Goal: Task Accomplishment & Management: Manage account settings

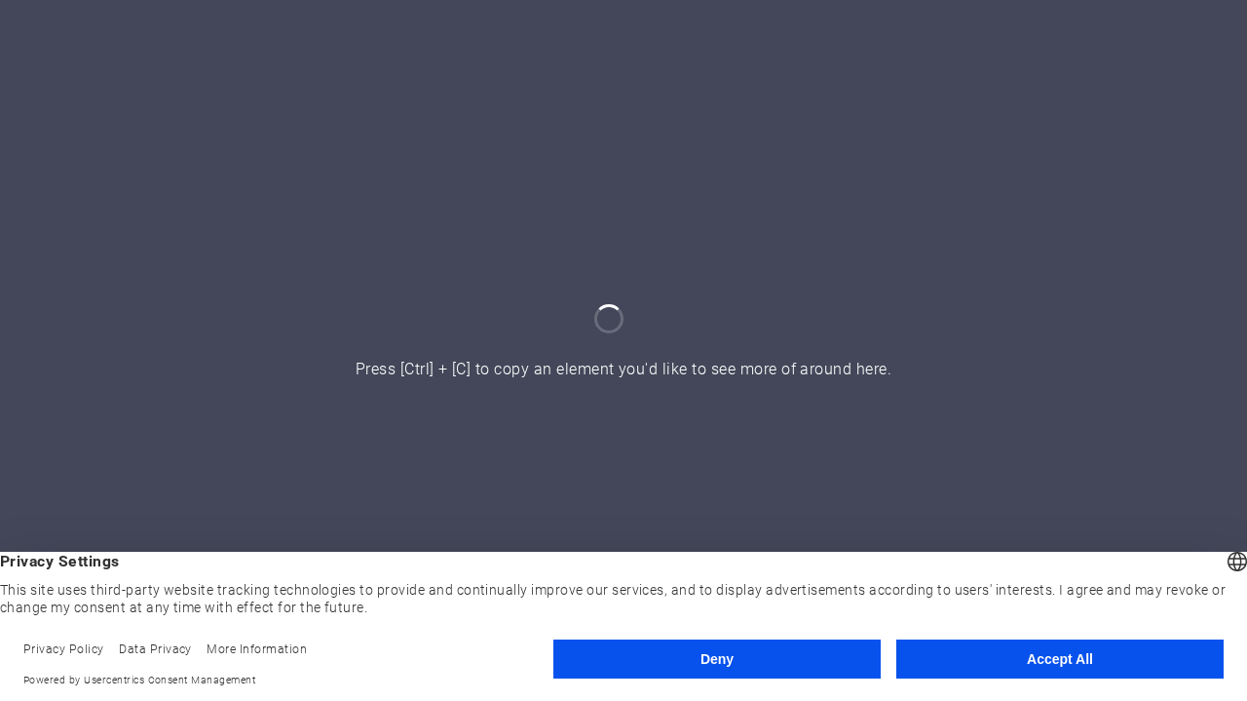
click at [1023, 660] on button "Accept All" at bounding box center [1059, 658] width 327 height 39
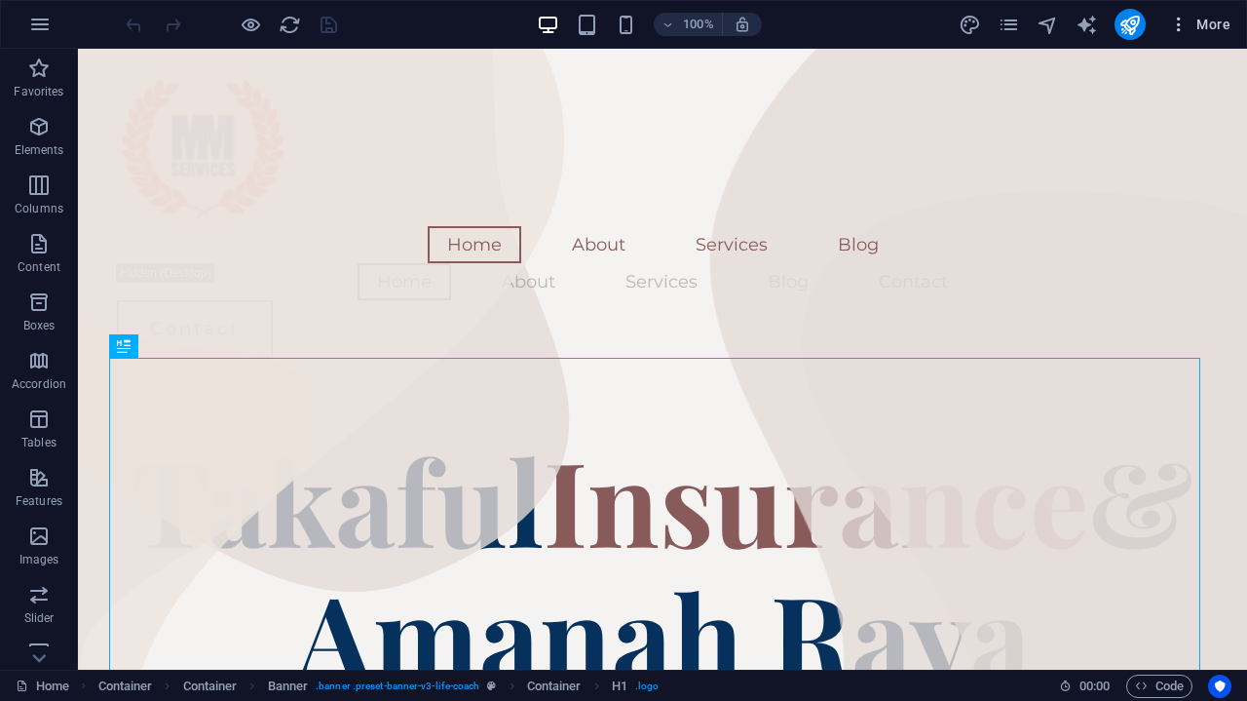
click at [1200, 28] on span "More" at bounding box center [1199, 24] width 61 height 19
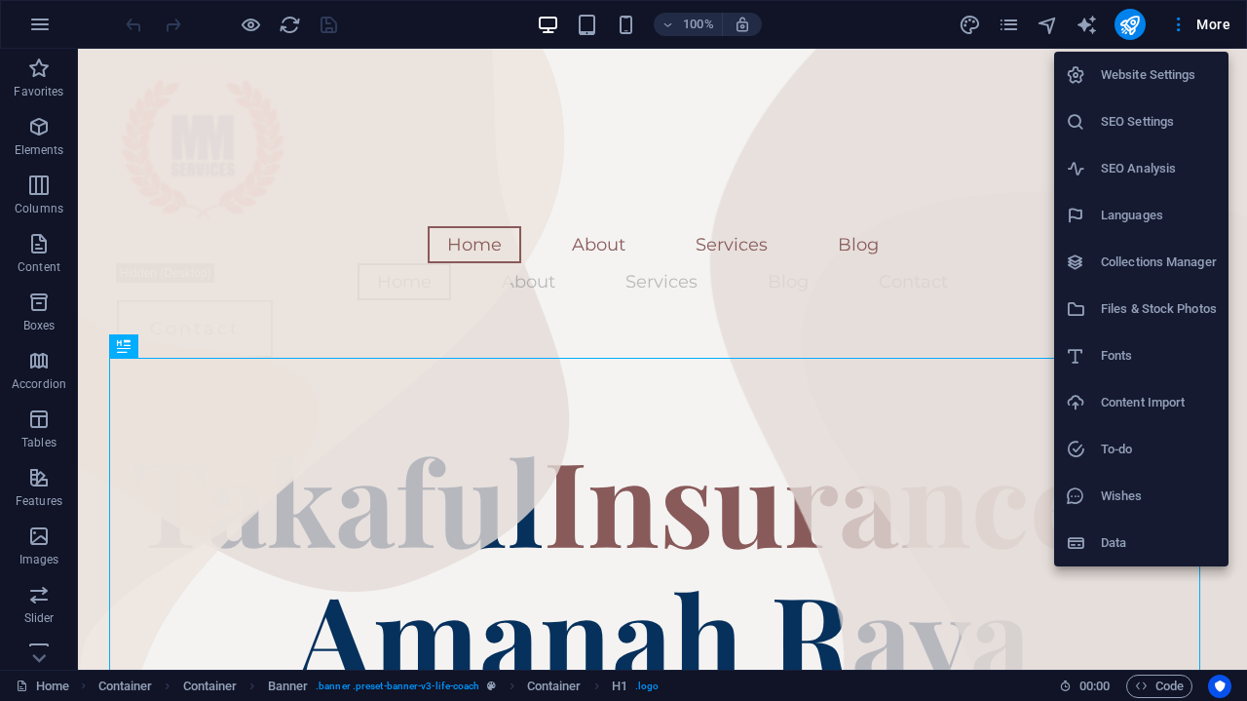
click at [585, 35] on div at bounding box center [623, 350] width 1247 height 701
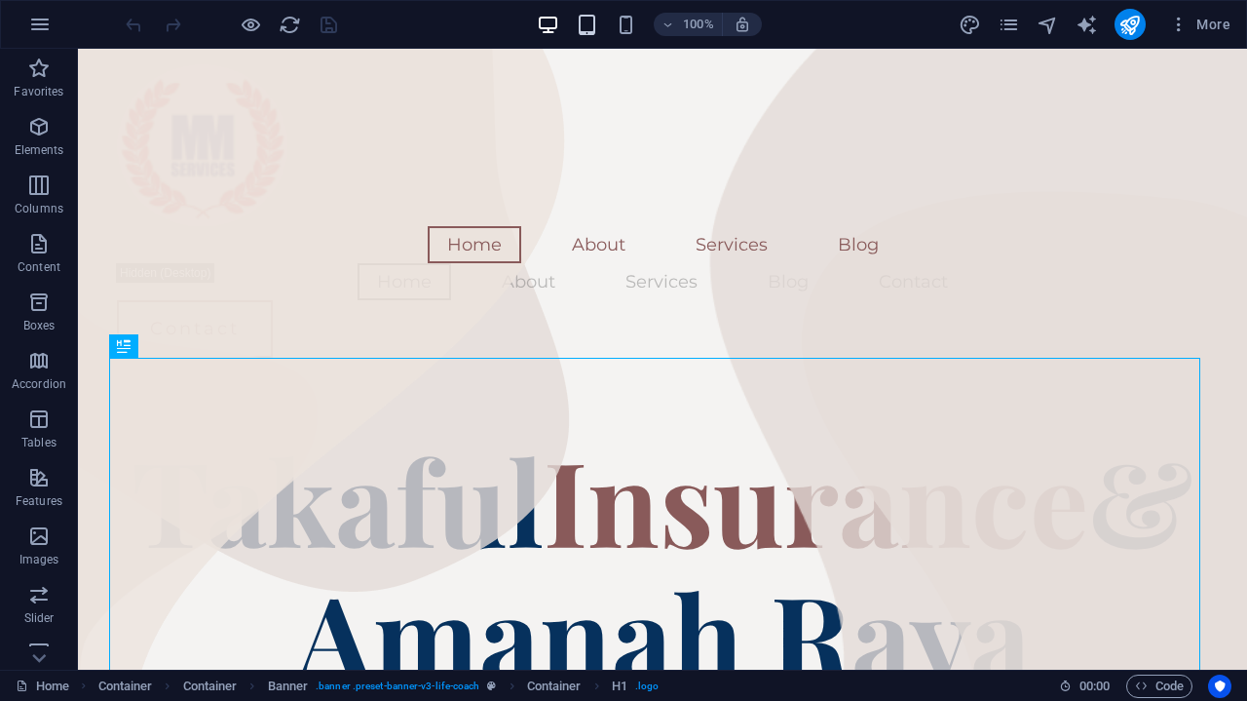
click at [591, 30] on icon "button" at bounding box center [587, 25] width 22 height 22
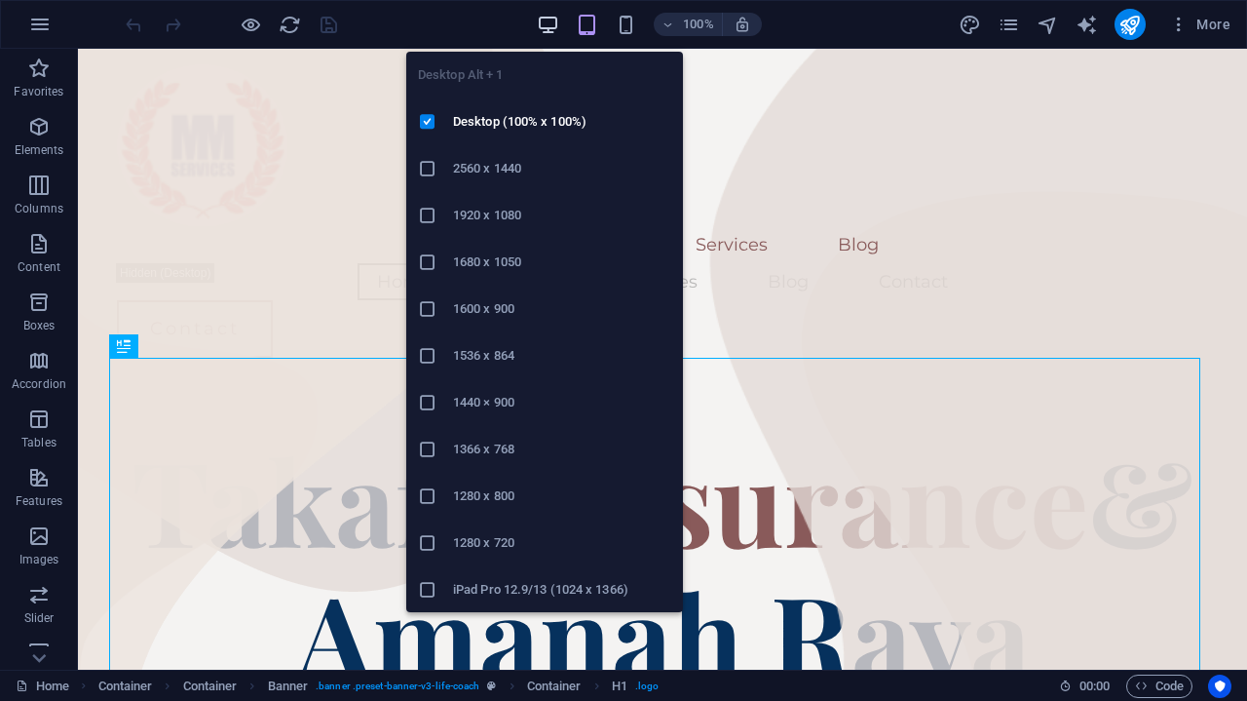
click at [548, 25] on icon "button" at bounding box center [548, 25] width 22 height 22
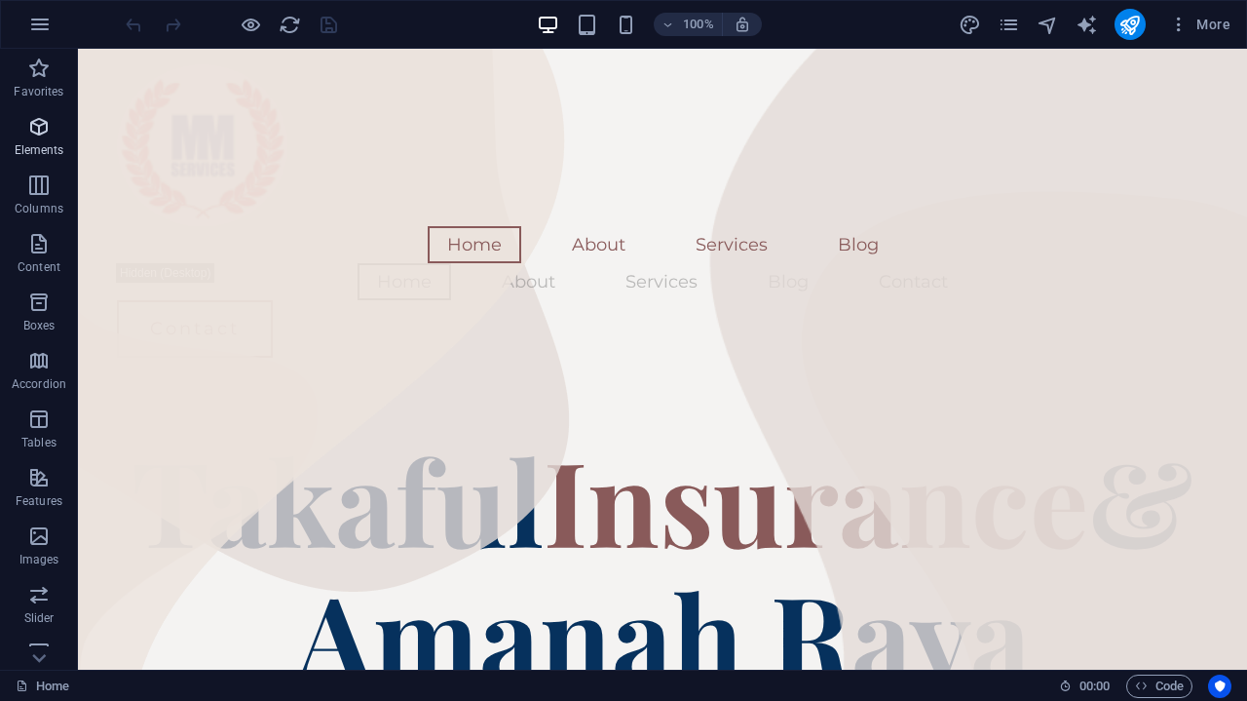
click at [37, 135] on icon "button" at bounding box center [38, 126] width 23 height 23
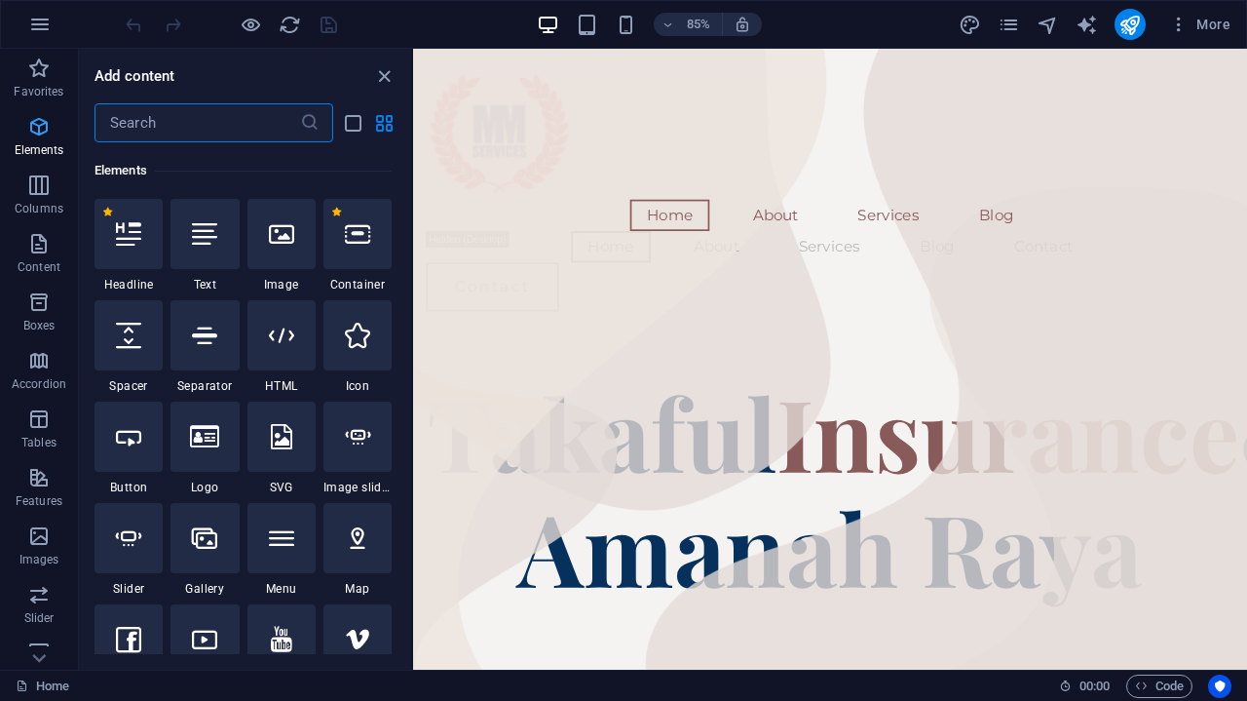
scroll to position [207, 0]
click at [40, 603] on icon "button" at bounding box center [38, 594] width 23 height 23
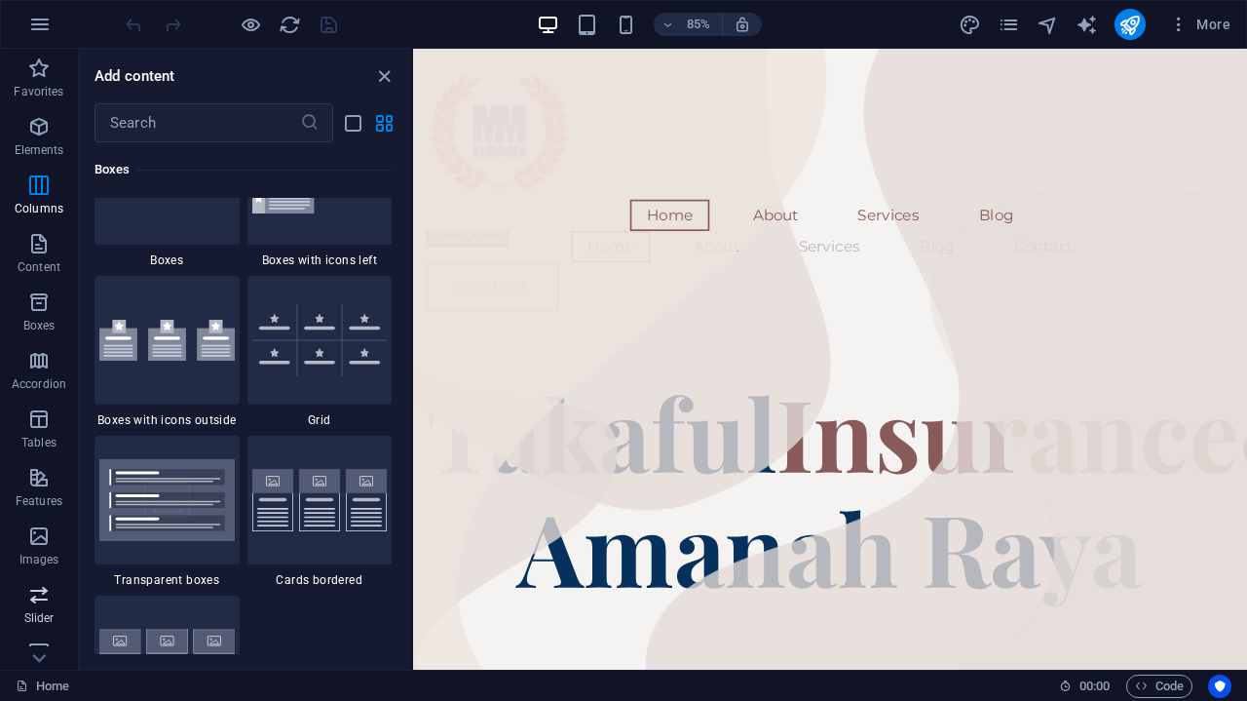
scroll to position [11046, 0]
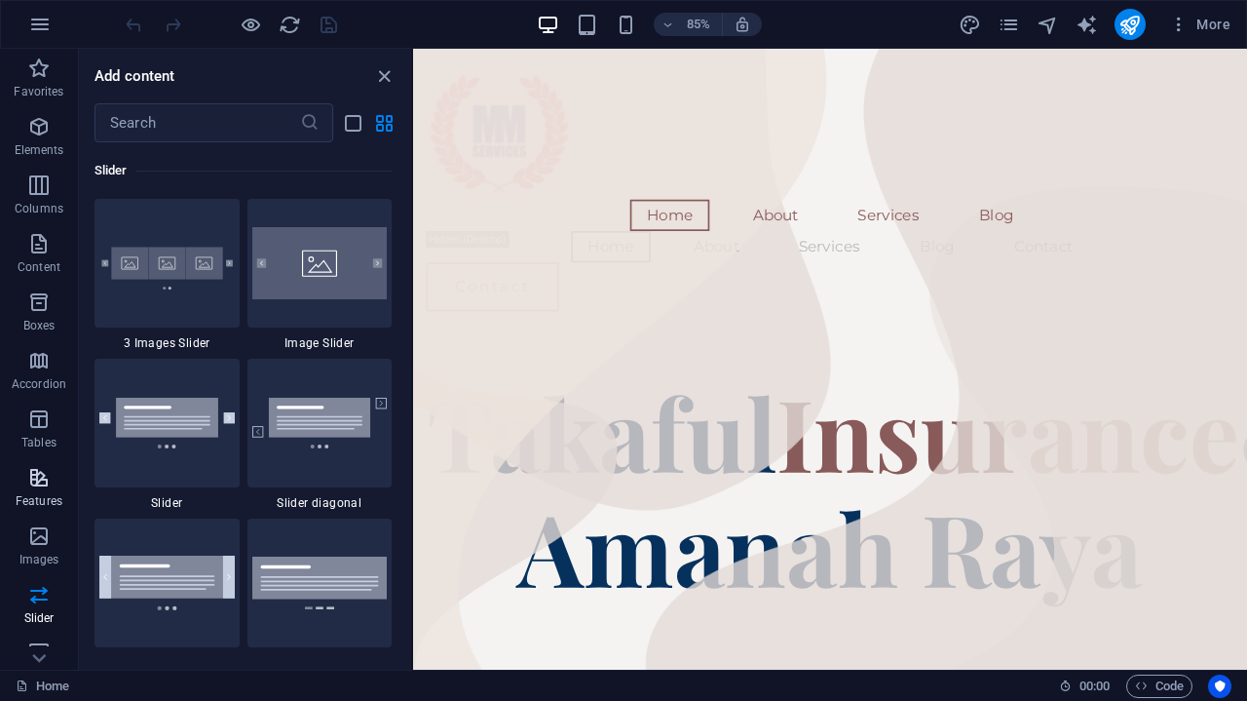
click at [40, 493] on p "Features" at bounding box center [39, 501] width 47 height 16
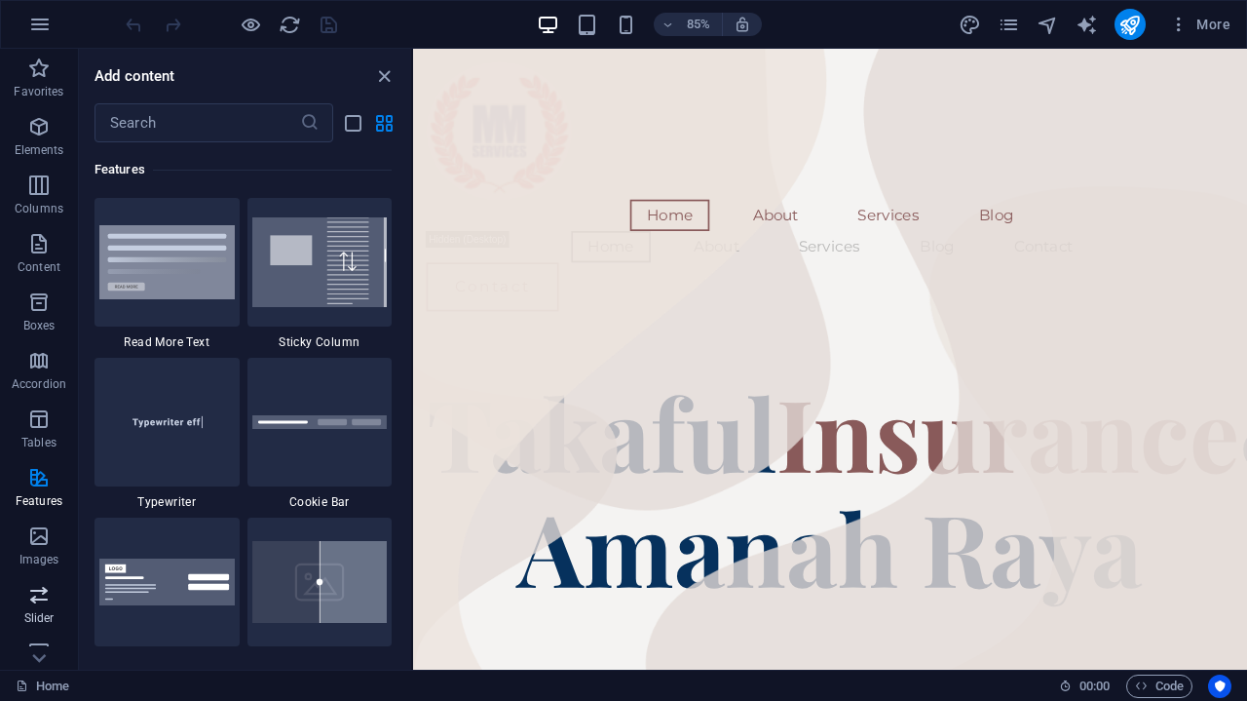
scroll to position [255, 0]
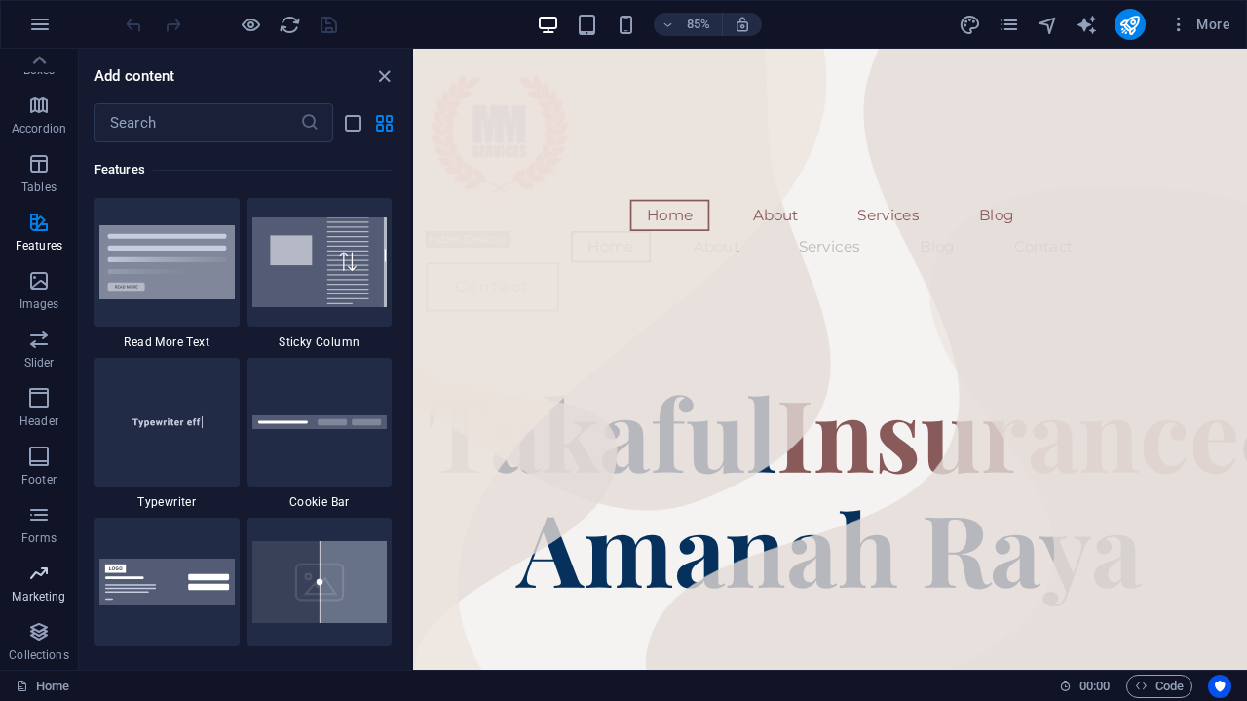
click at [35, 582] on icon "button" at bounding box center [38, 572] width 23 height 23
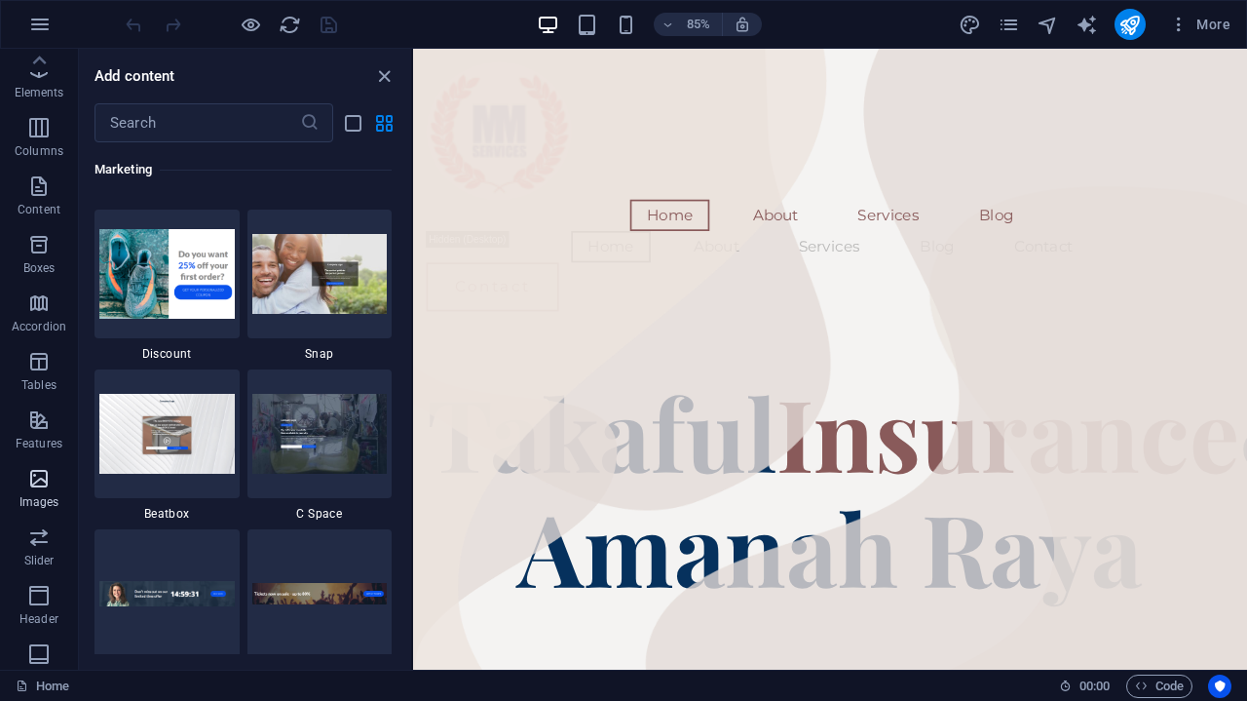
scroll to position [0, 0]
click at [39, 257] on span "Content" at bounding box center [39, 255] width 78 height 47
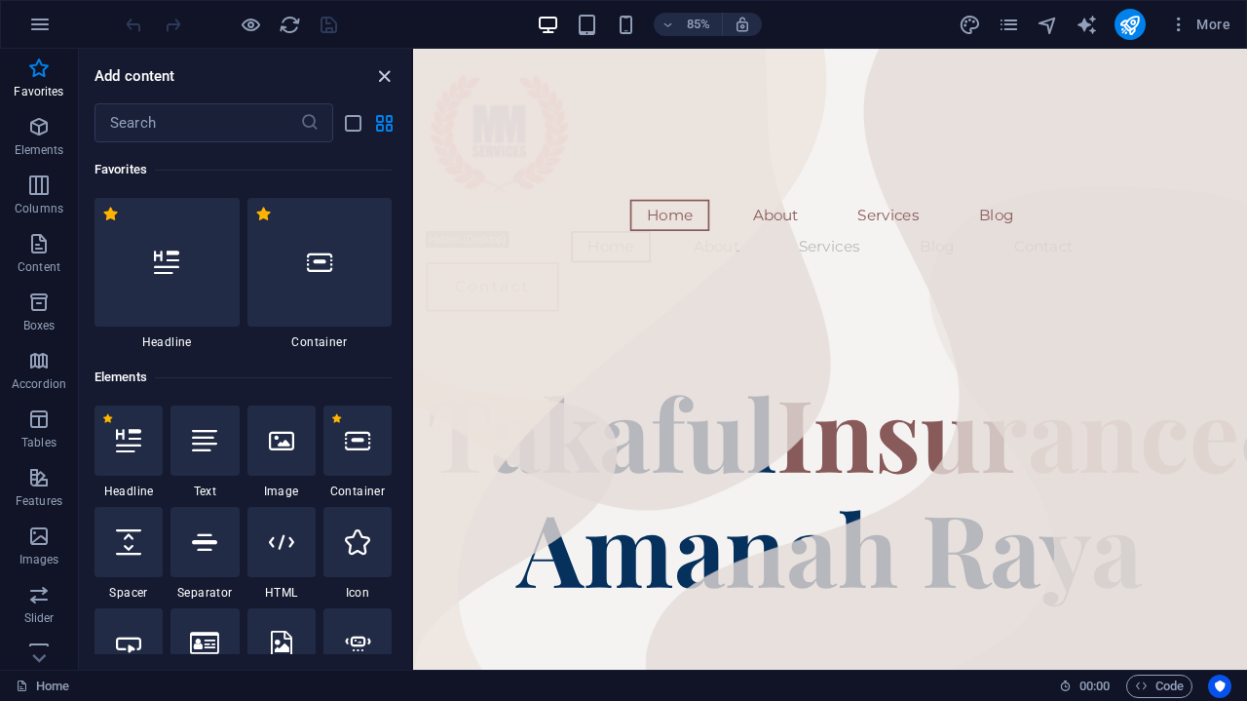
click at [374, 66] on icon "close panel" at bounding box center [384, 76] width 22 height 22
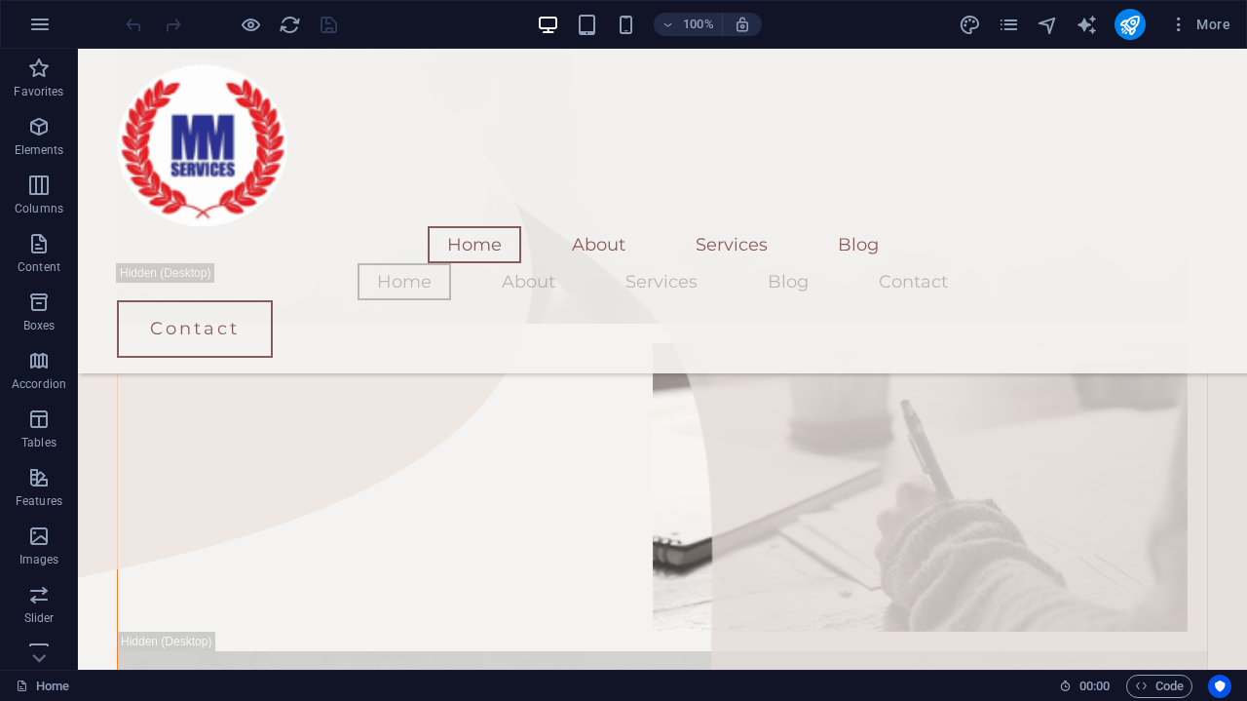
scroll to position [1029, 0]
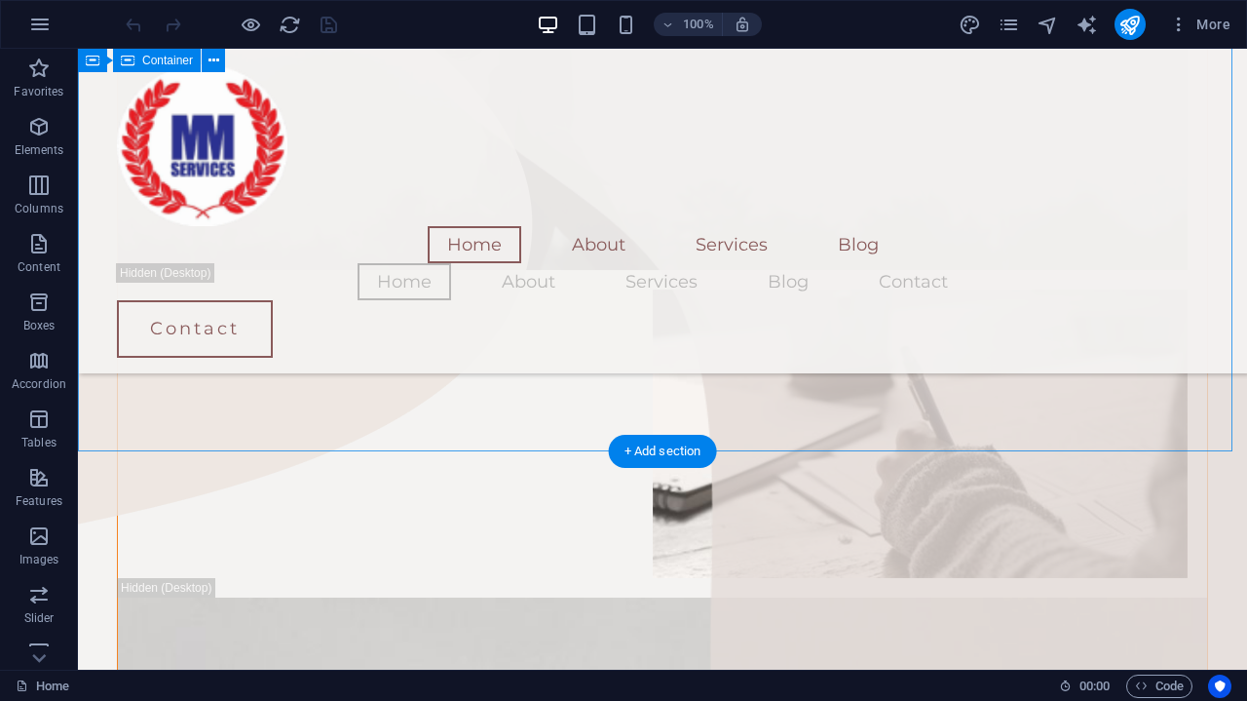
drag, startPoint x: 1231, startPoint y: 298, endPoint x: 1217, endPoint y: 377, distance: 80.1
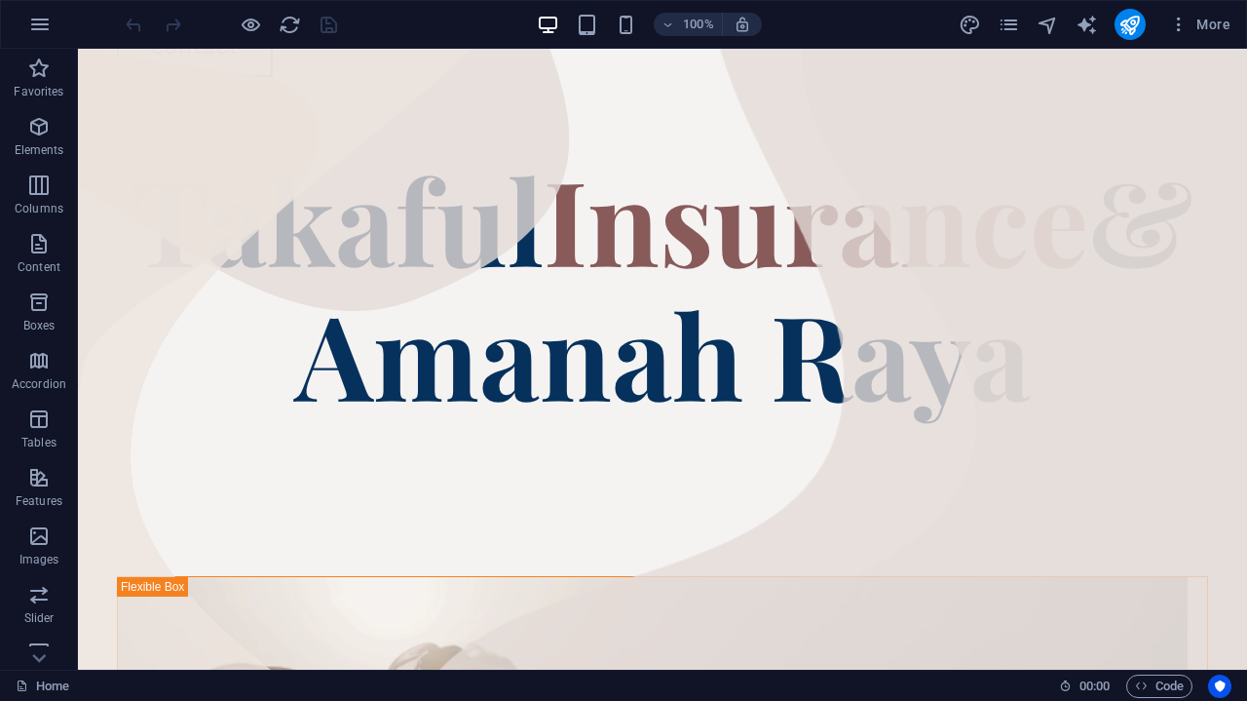
scroll to position [0, 0]
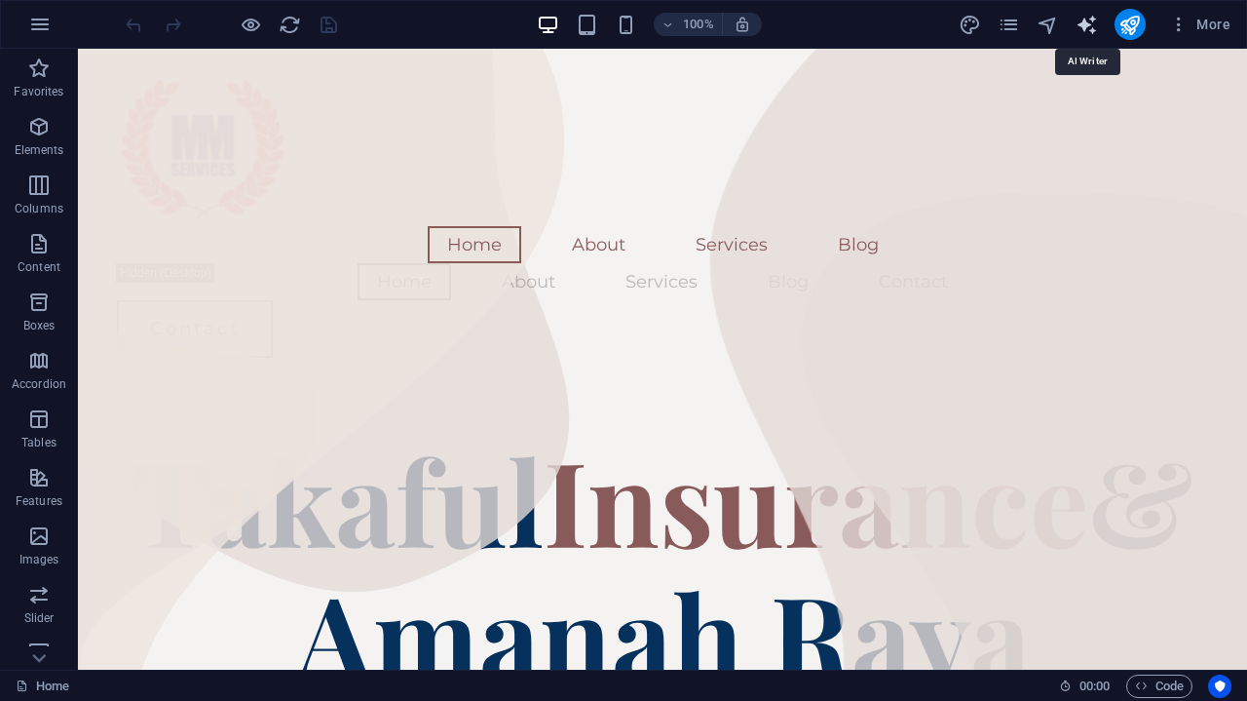
click at [1084, 25] on icon "text_generator" at bounding box center [1087, 25] width 22 height 22
select select "English"
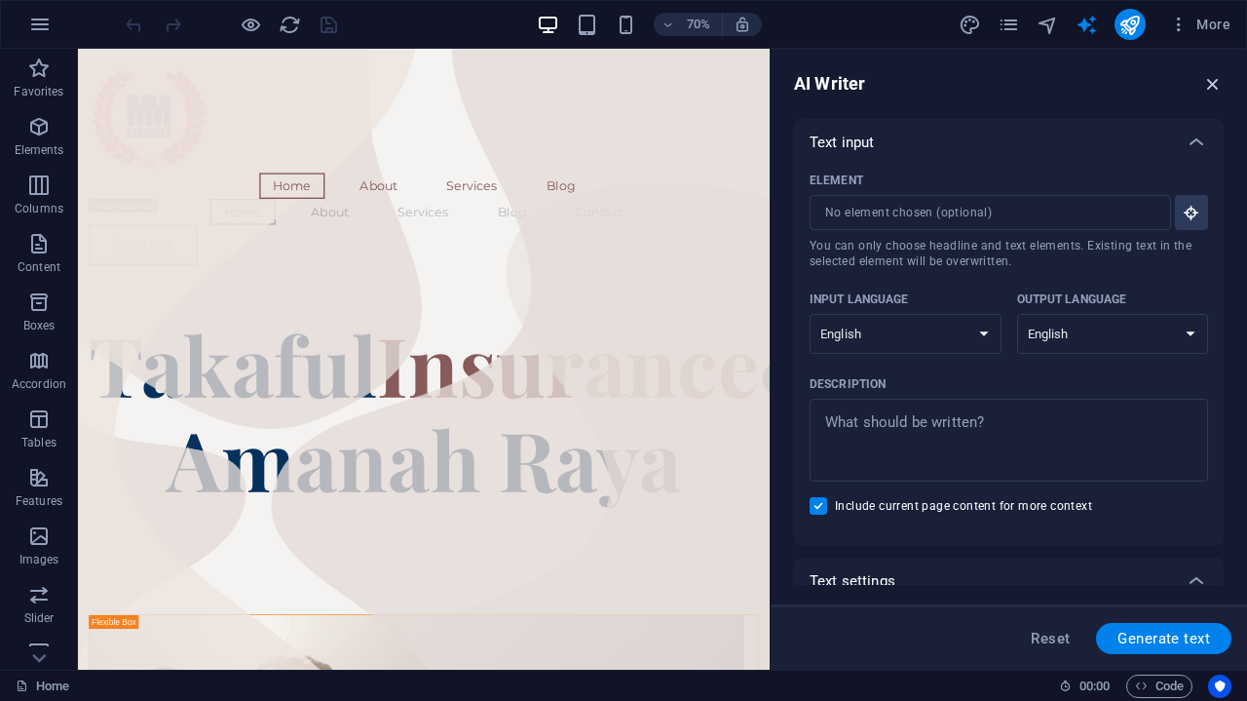
click at [1216, 87] on icon "button" at bounding box center [1212, 83] width 21 height 21
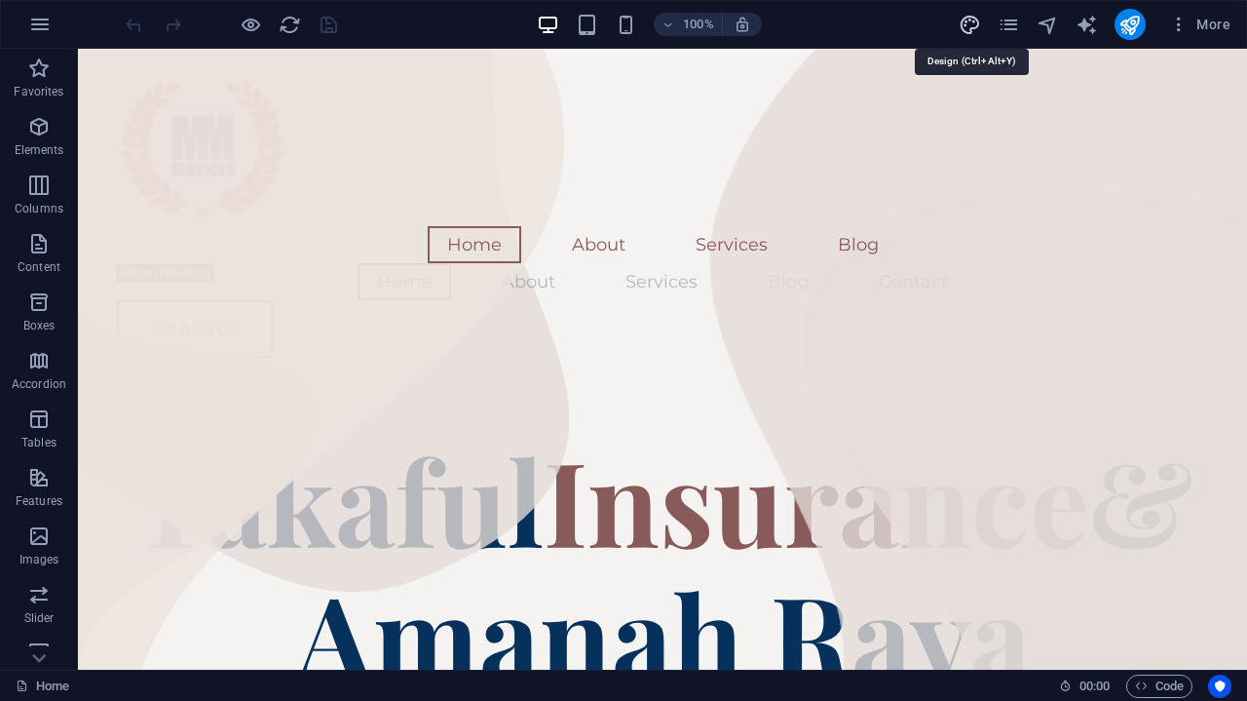
click at [970, 27] on icon "design" at bounding box center [970, 25] width 22 height 22
select select "px"
select select "400"
select select "px"
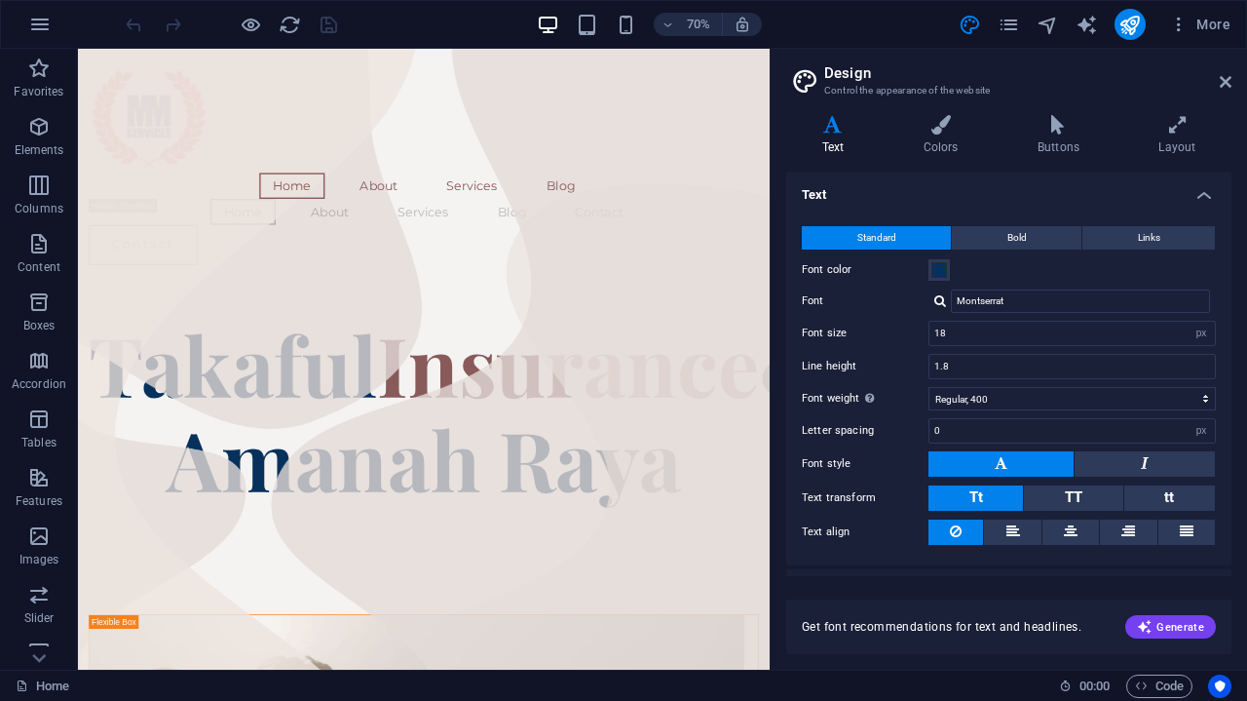
drag, startPoint x: 1226, startPoint y: 201, endPoint x: 1220, endPoint y: 316, distance: 115.1
click at [1220, 316] on li "Text Standard Bold Links Font color Font Montserrat Font size 18 rem px Line he…" at bounding box center [1008, 368] width 445 height 394
click at [1217, 80] on h2 "Design" at bounding box center [1027, 73] width 407 height 18
click at [1224, 82] on icon at bounding box center [1226, 82] width 12 height 16
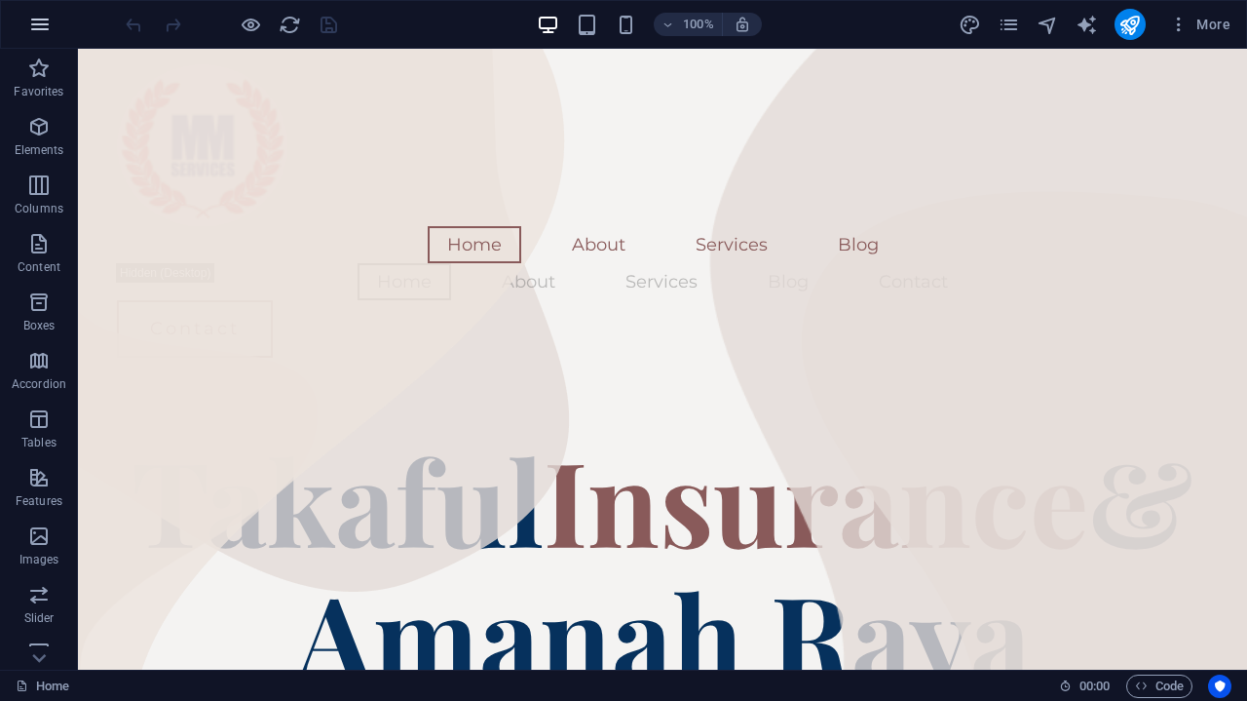
click at [19, 19] on button "button" at bounding box center [40, 24] width 47 height 47
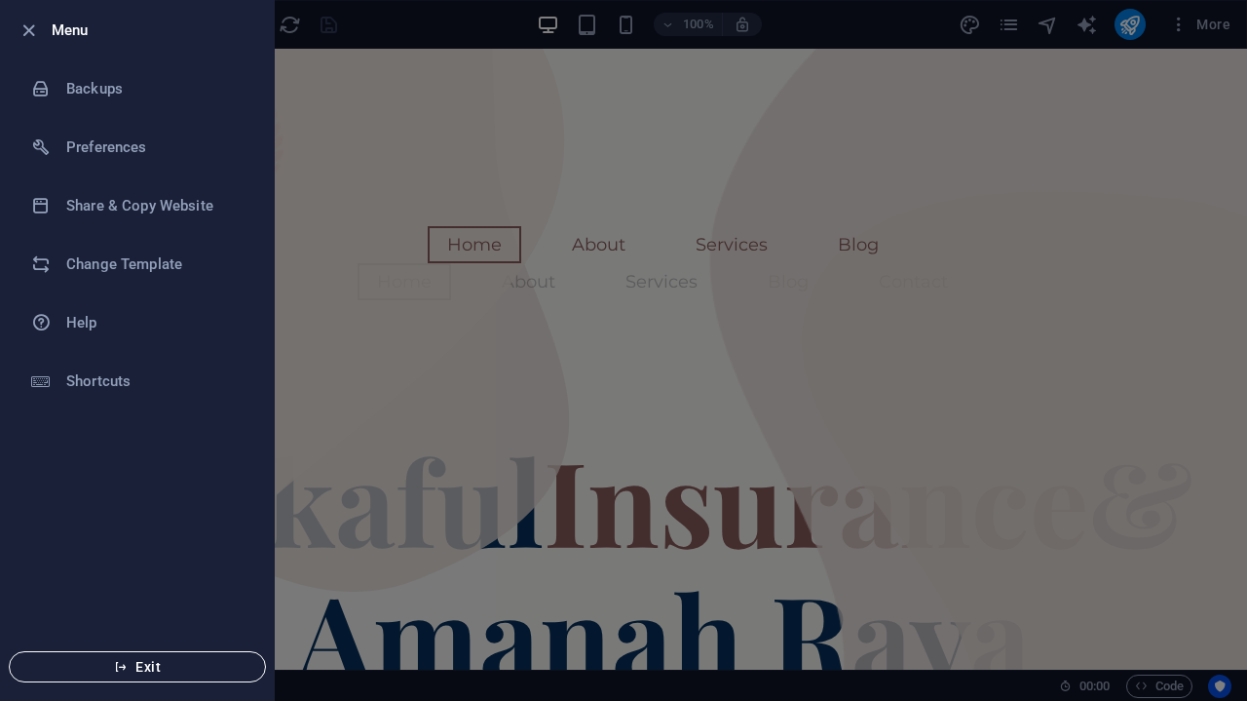
click at [143, 661] on span "Exit" at bounding box center [137, 667] width 224 height 16
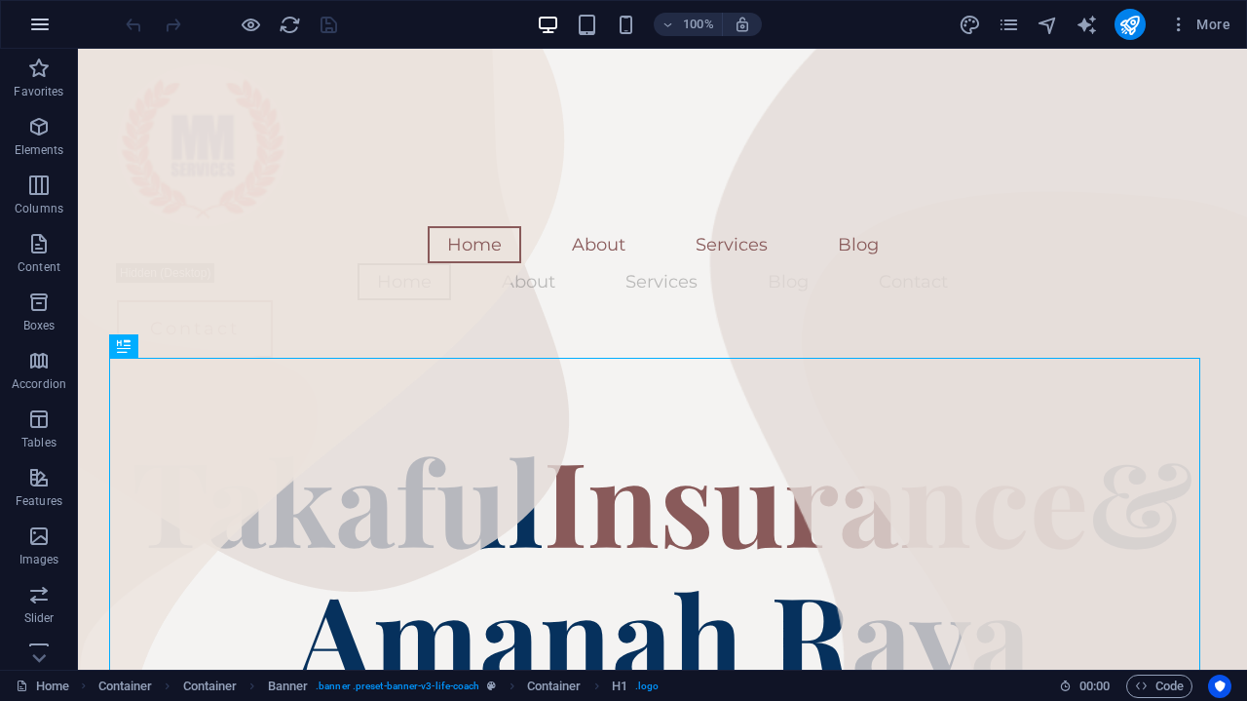
click at [44, 33] on icon "button" at bounding box center [39, 24] width 23 height 23
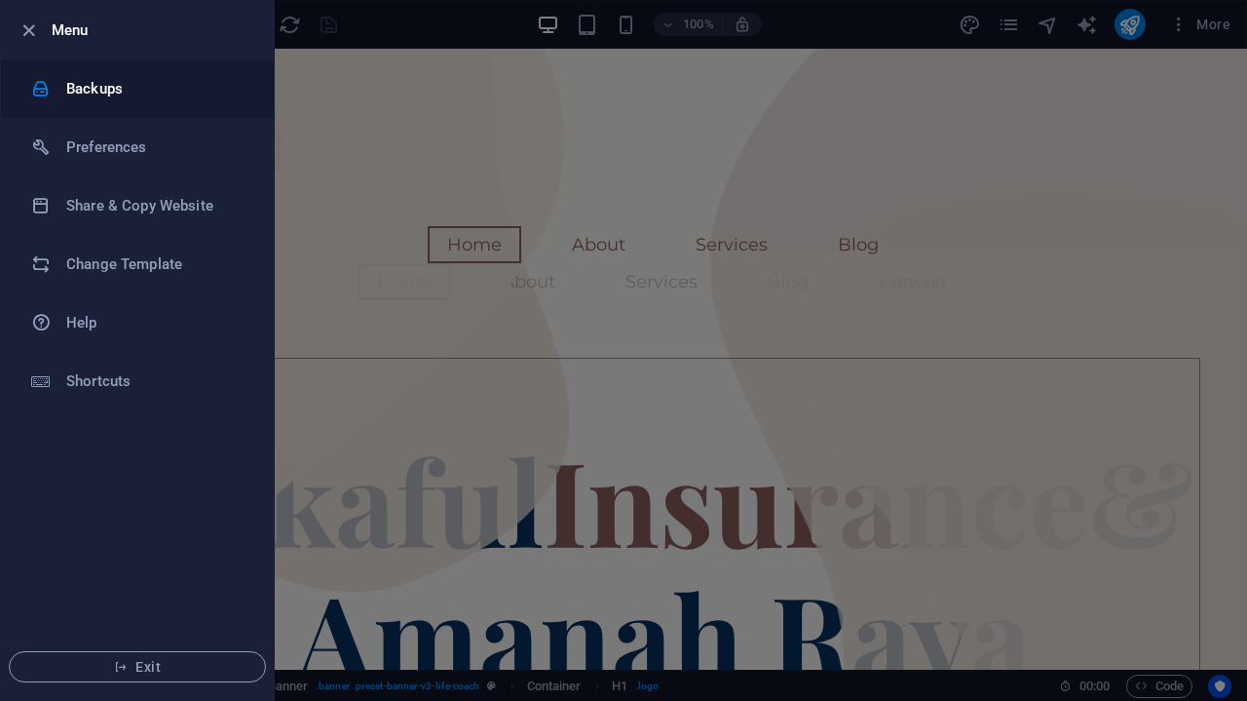
click at [97, 79] on h6 "Backups" at bounding box center [156, 88] width 180 height 23
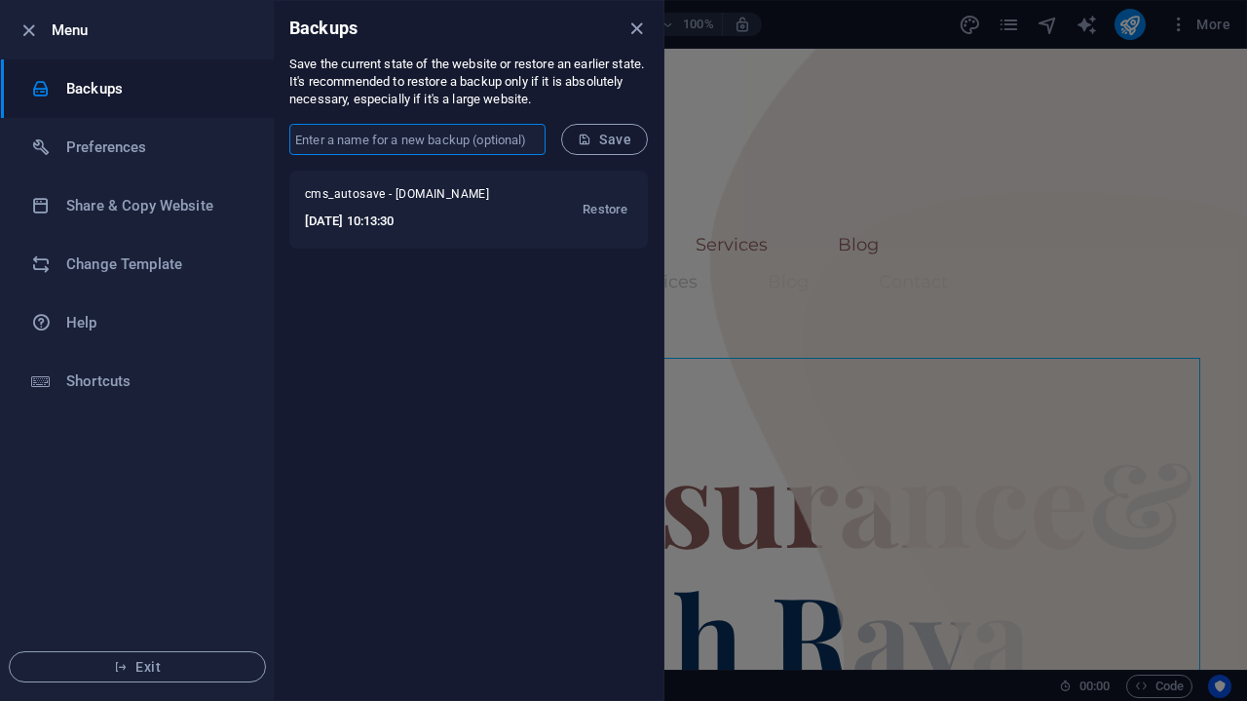
click at [439, 148] on input "text" at bounding box center [417, 139] width 256 height 31
click at [323, 268] on div "cms_autosave - millionrichgroup.com 2025-01-30 10:13:30 Restore" at bounding box center [469, 435] width 390 height 529
click at [381, 136] on input "text" at bounding box center [417, 139] width 256 height 31
click at [319, 297] on div "cms_autosave - millionrichgroup.com 2025-01-30 10:13:30 Restore" at bounding box center [469, 435] width 390 height 529
click at [406, 141] on input "text" at bounding box center [417, 139] width 256 height 31
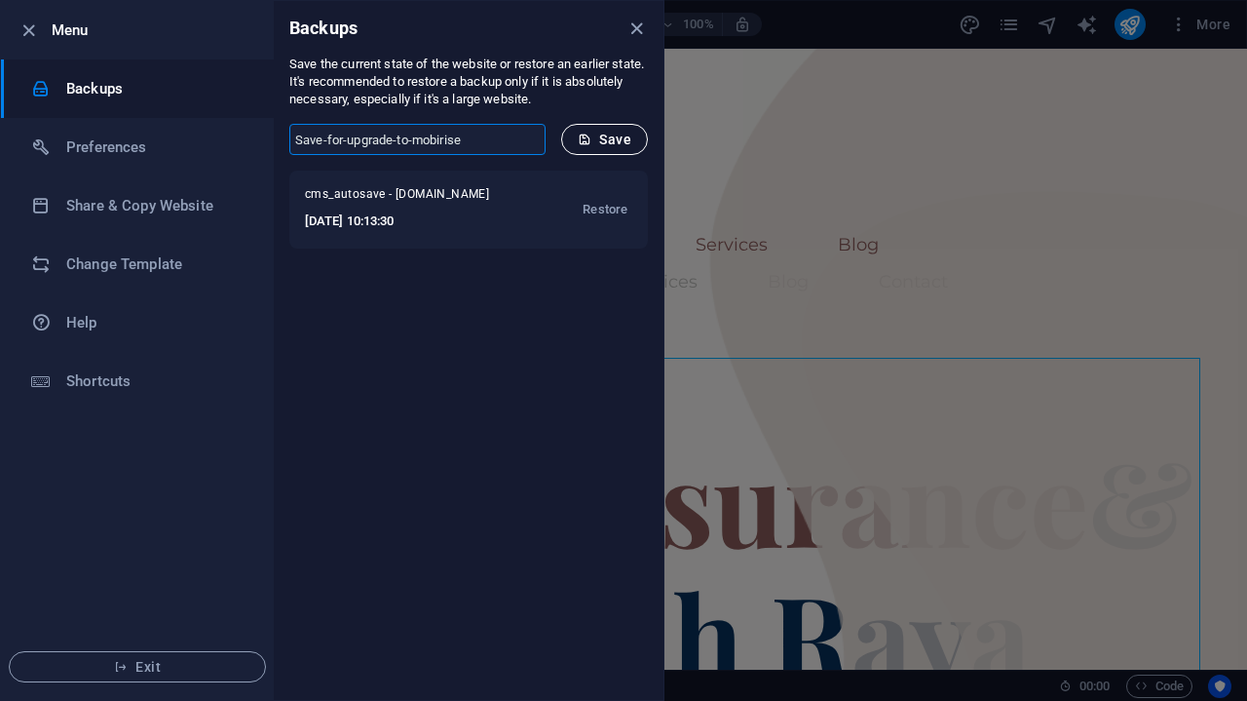
type input "Save-for-upgrade-to-mobirise"
click at [600, 141] on span "Save" at bounding box center [605, 140] width 54 height 16
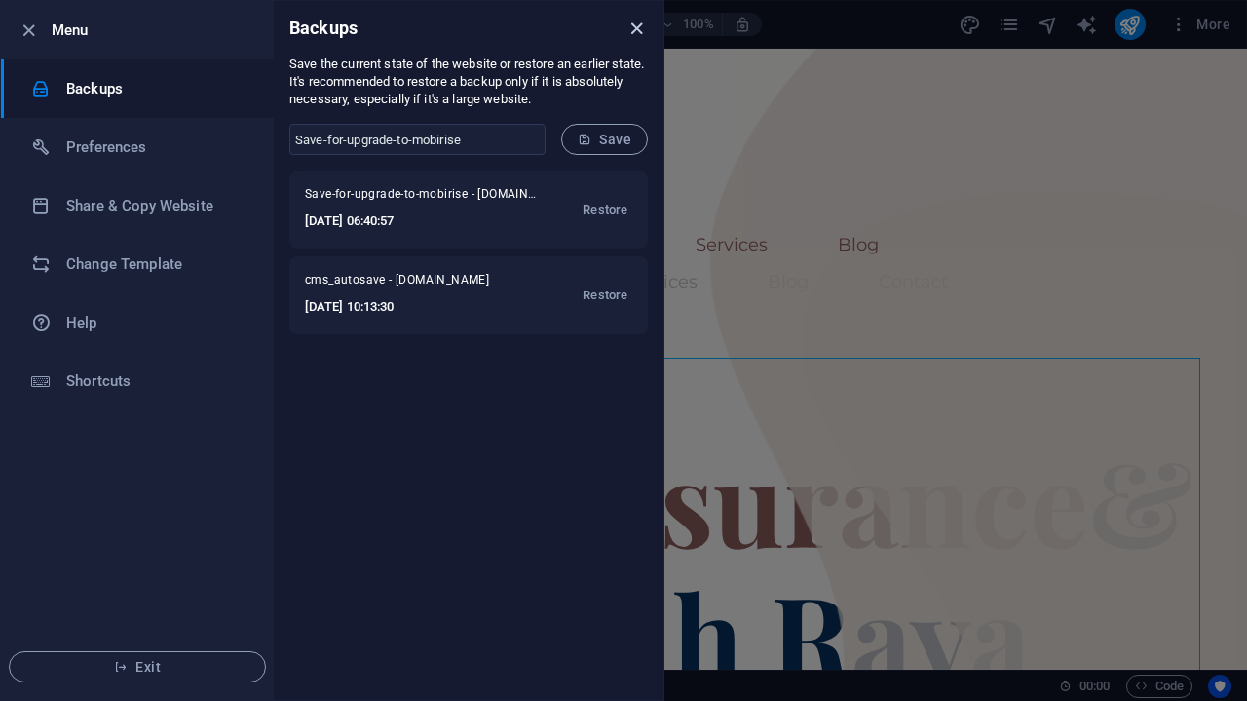
click at [632, 34] on icon "close" at bounding box center [637, 29] width 22 height 22
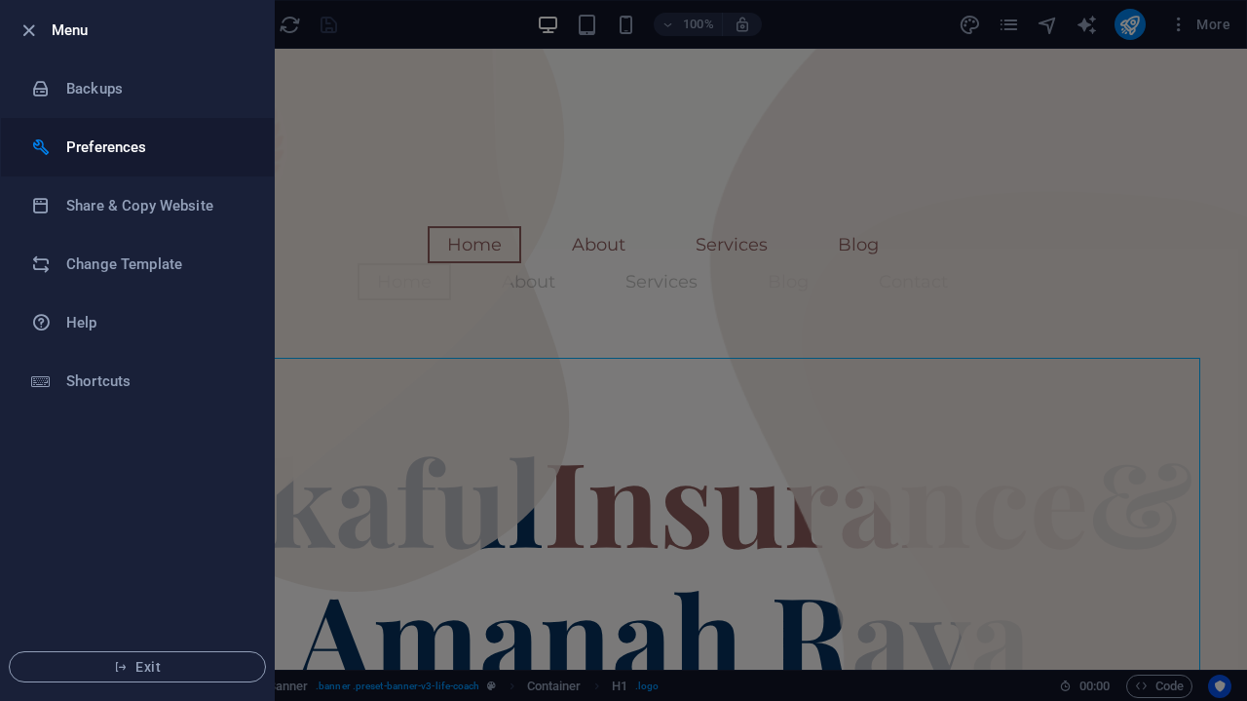
click at [114, 147] on h6 "Preferences" at bounding box center [156, 146] width 180 height 23
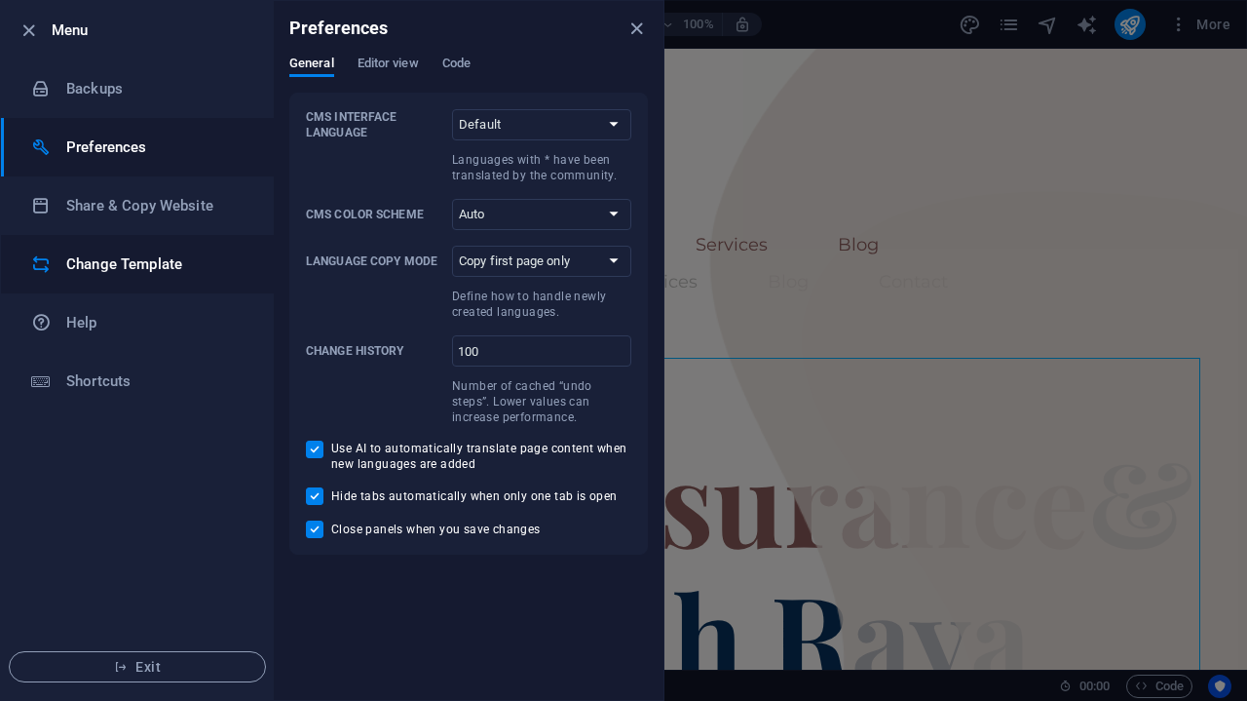
click at [111, 274] on h6 "Change Template" at bounding box center [156, 263] width 180 height 23
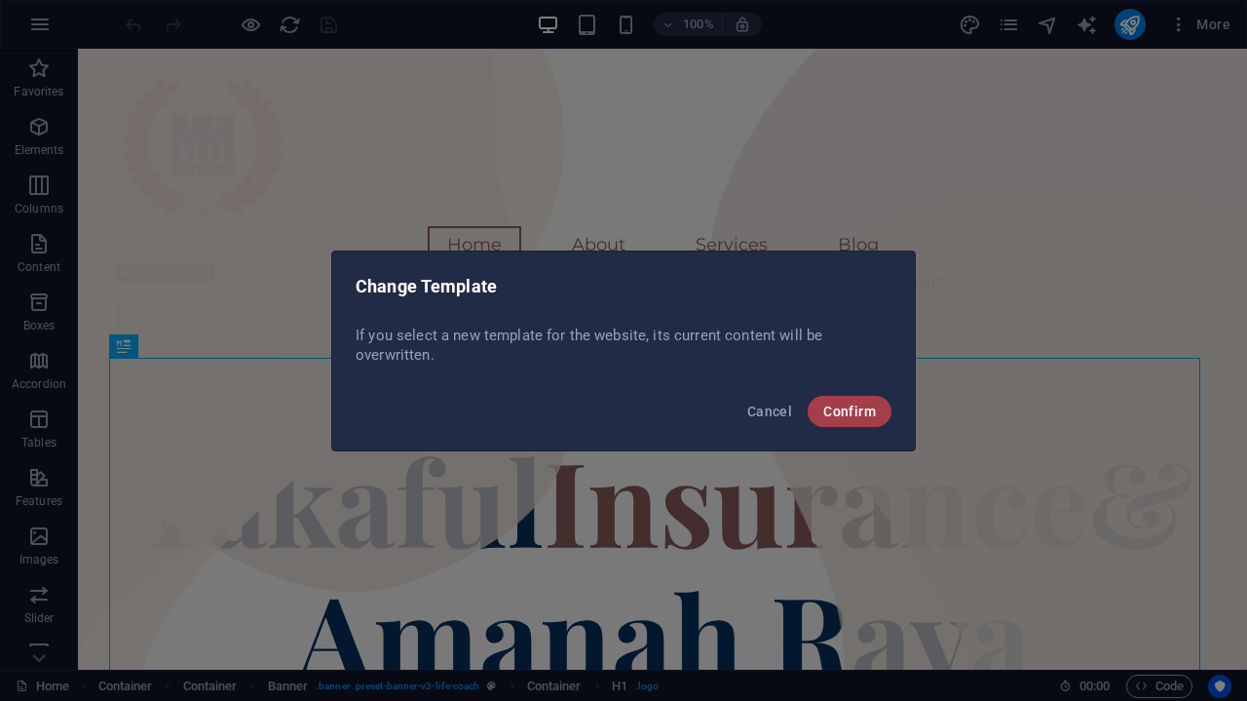
click at [851, 410] on span "Confirm" at bounding box center [849, 411] width 53 height 16
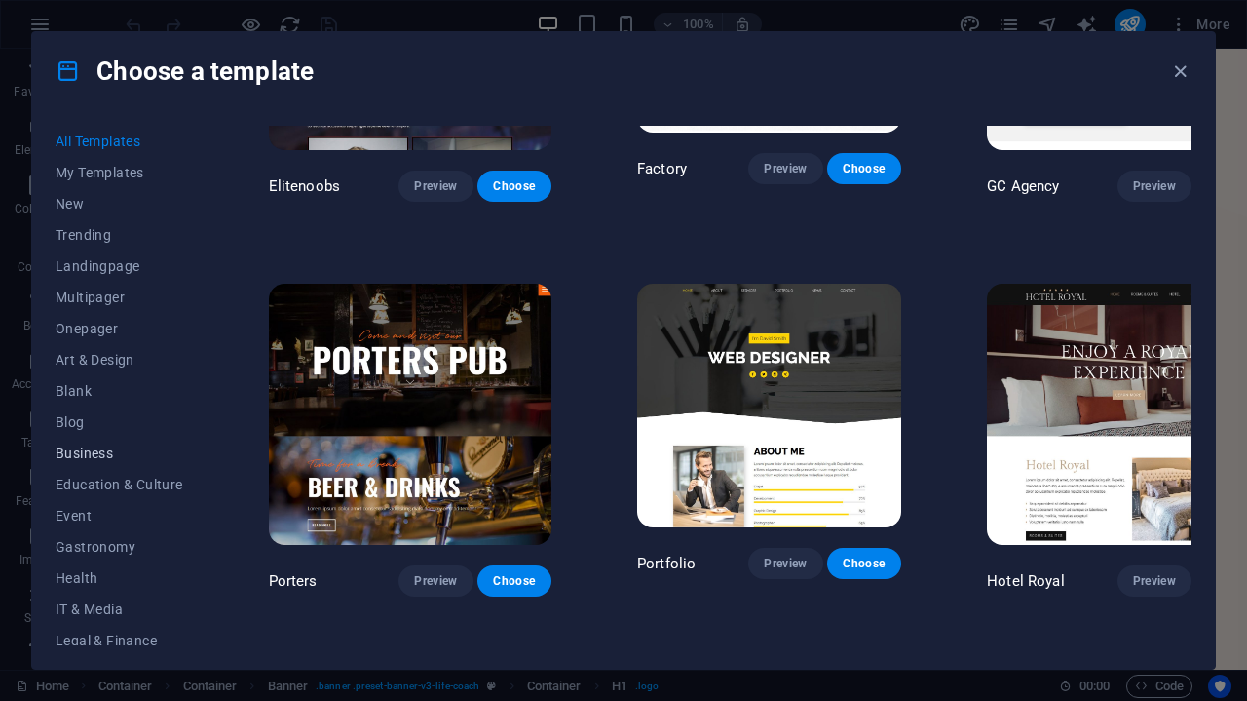
scroll to position [259, 0]
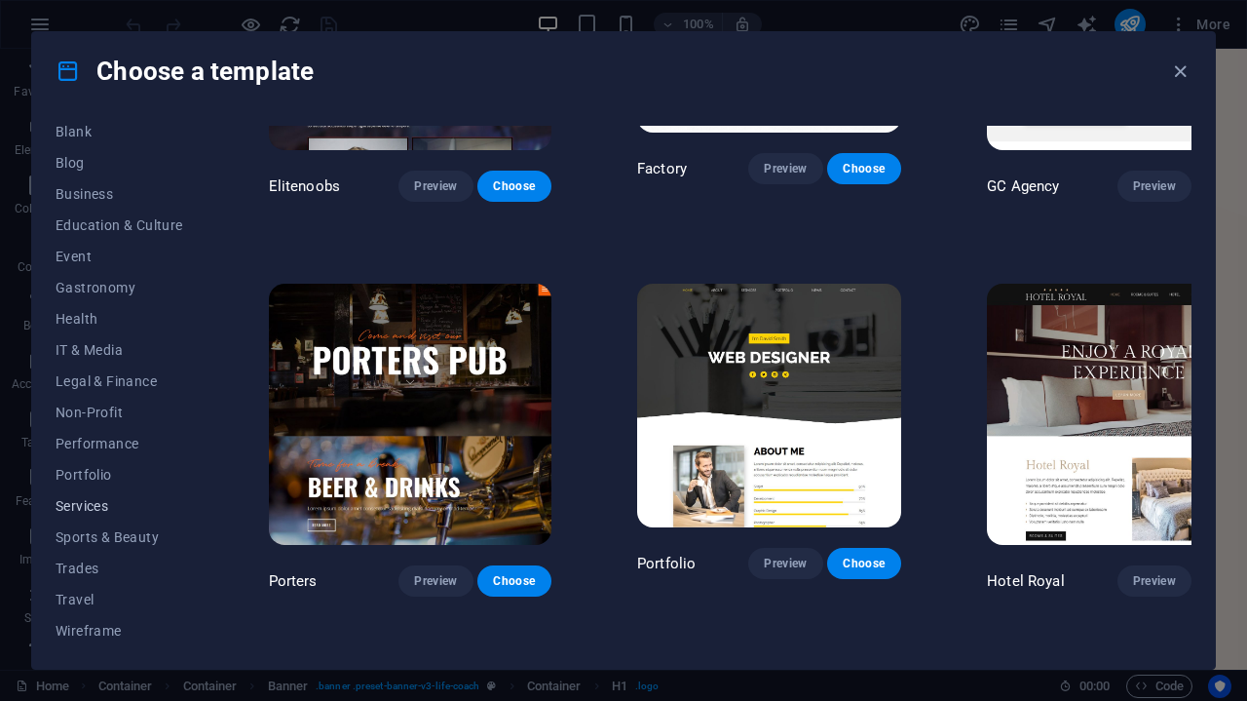
click at [80, 498] on span "Services" at bounding box center [120, 506] width 128 height 16
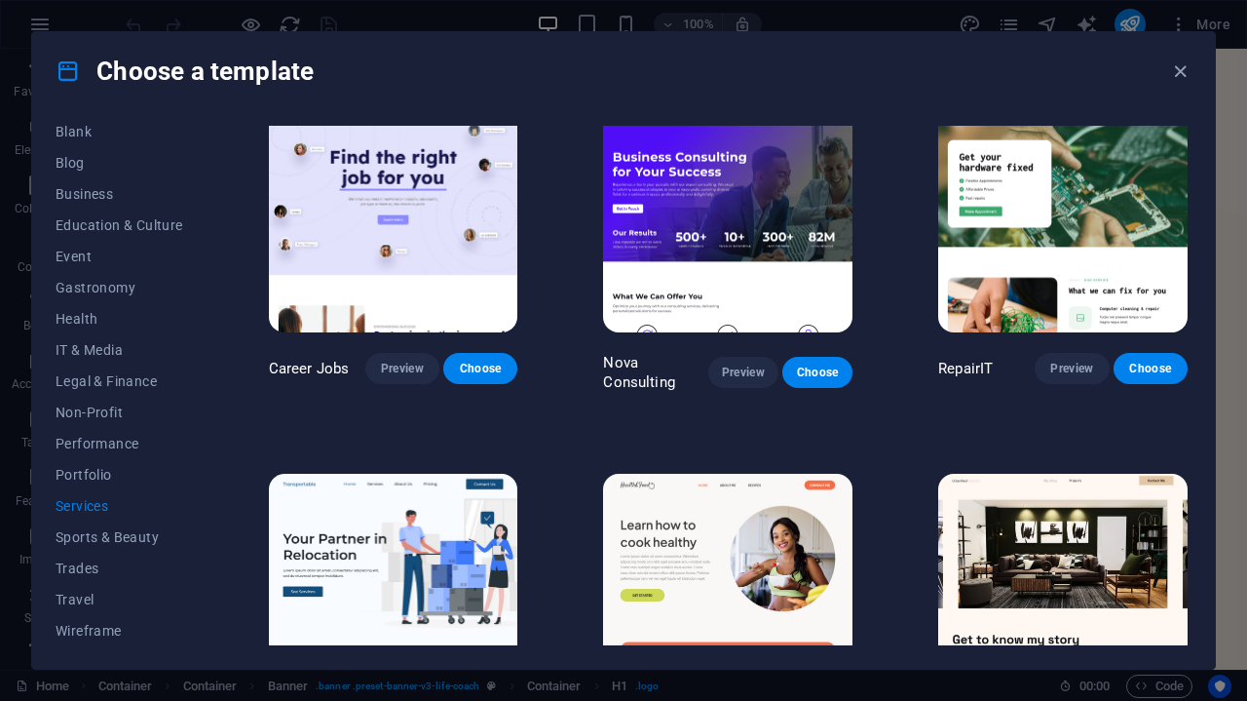
scroll to position [0, 0]
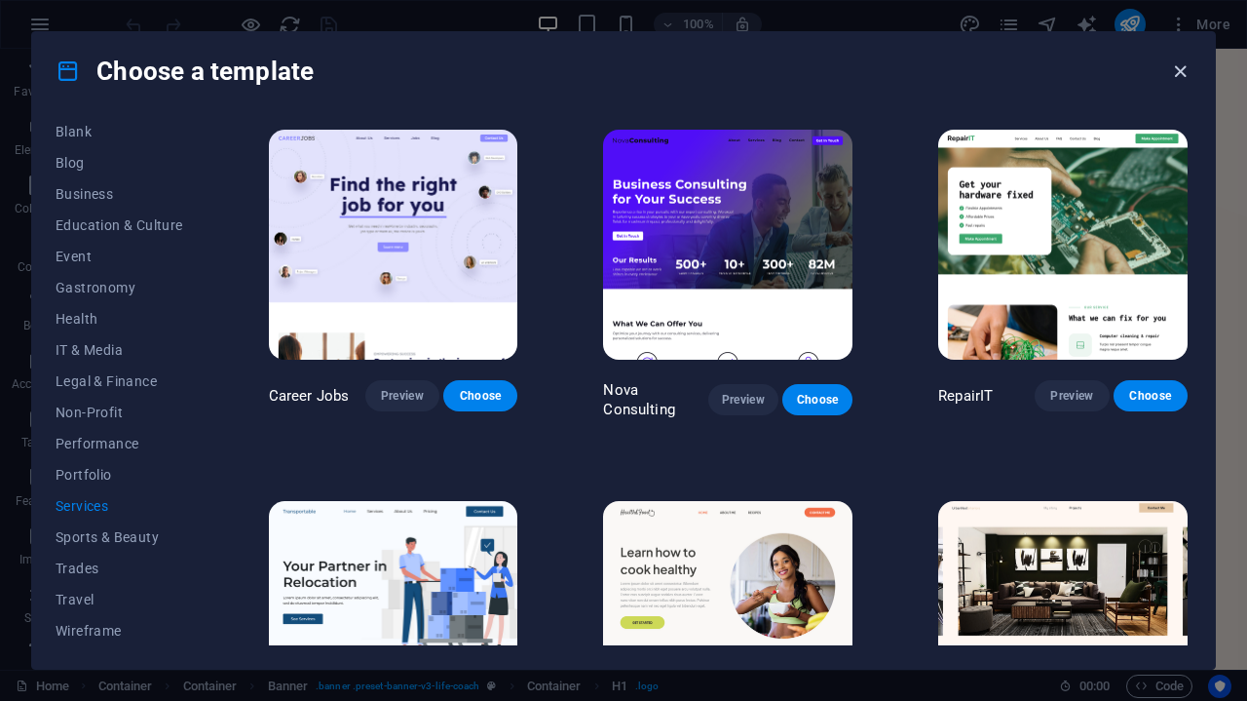
click at [1190, 74] on icon "button" at bounding box center [1180, 71] width 22 height 22
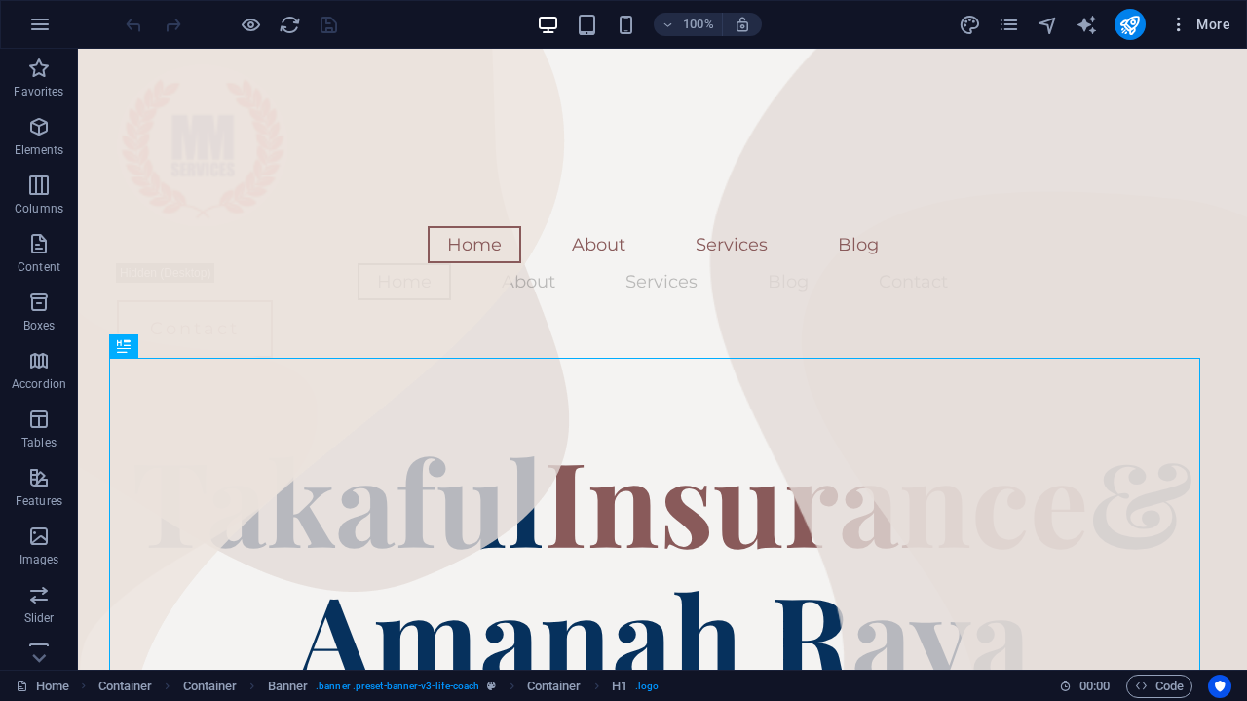
click at [1209, 28] on span "More" at bounding box center [1199, 24] width 61 height 19
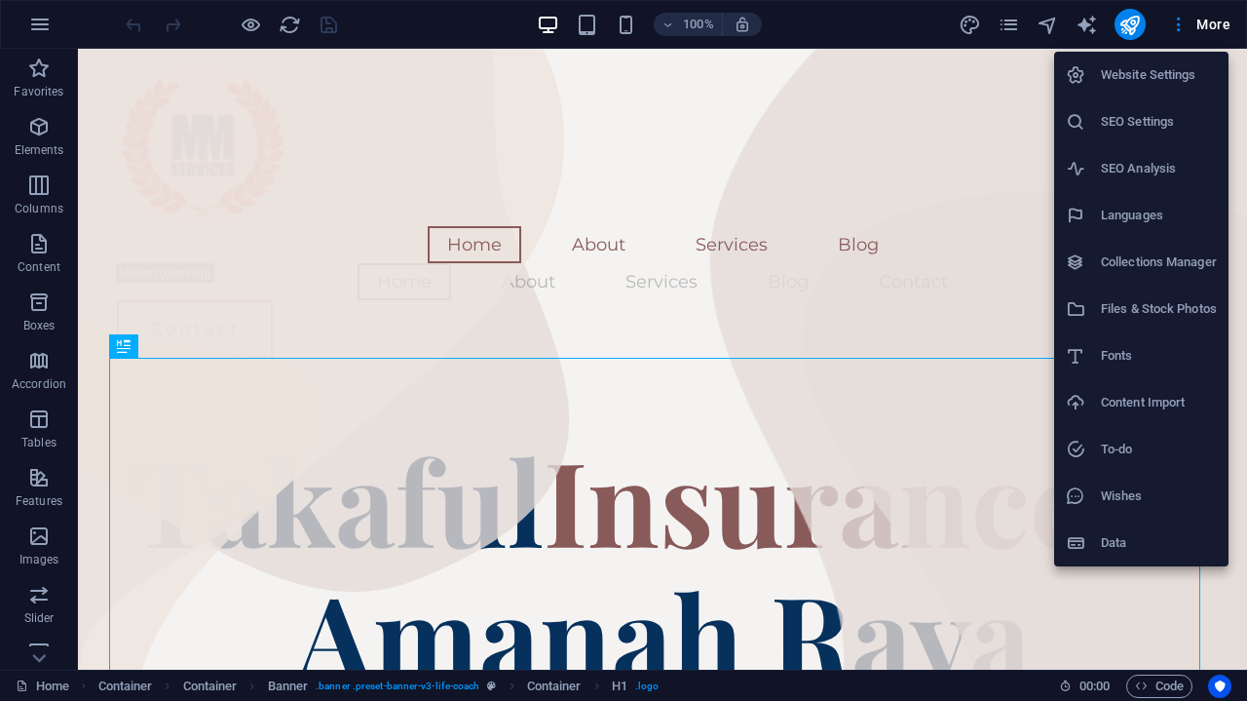
click at [398, 26] on div at bounding box center [623, 350] width 1247 height 701
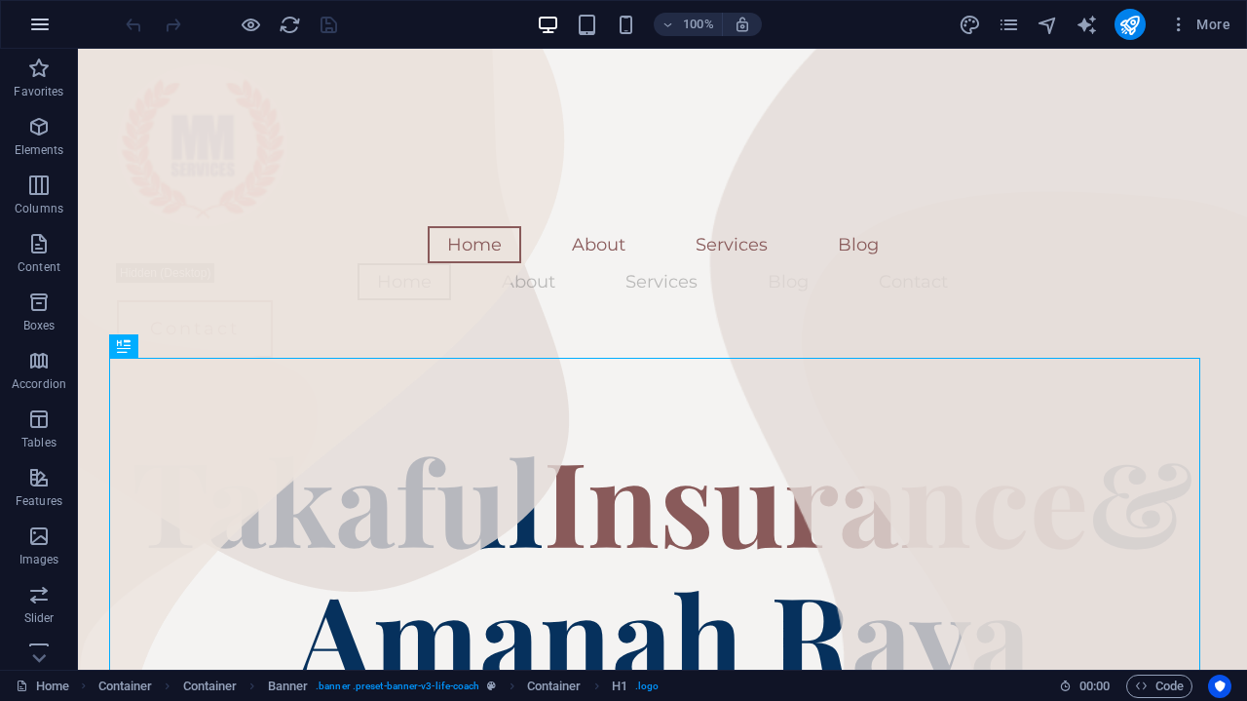
click at [54, 28] on button "button" at bounding box center [40, 24] width 47 height 47
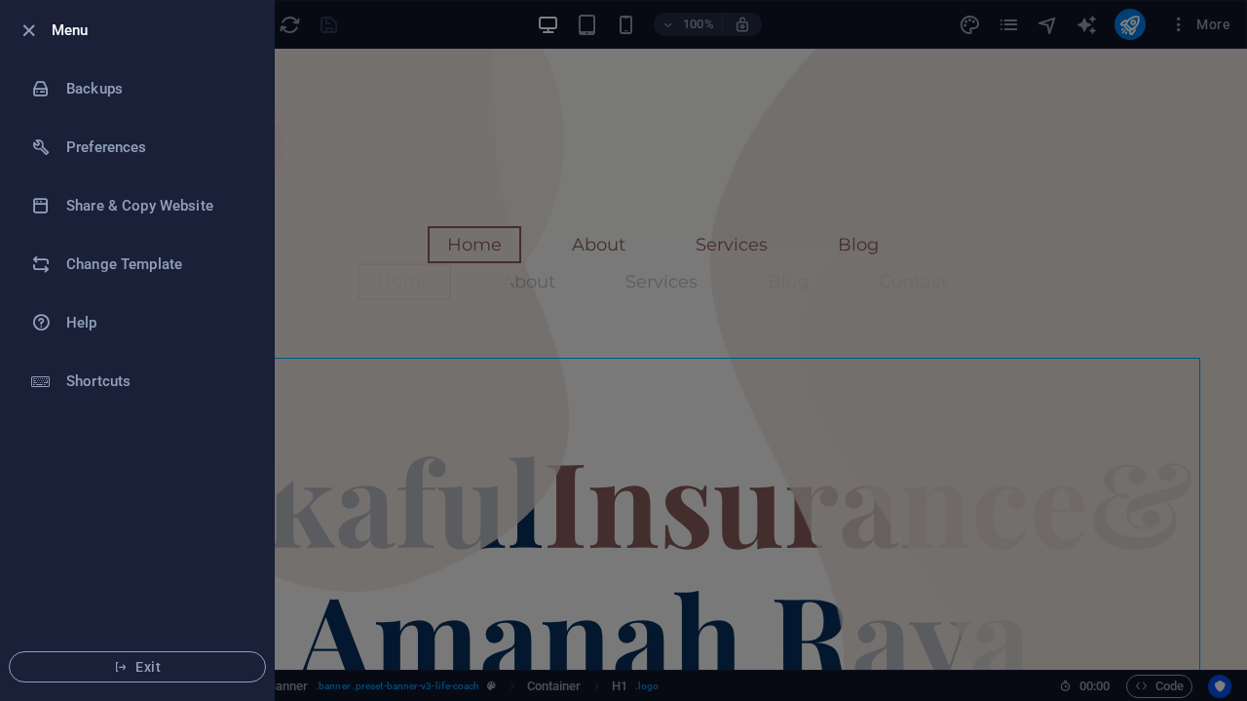
click at [411, 32] on div at bounding box center [623, 350] width 1247 height 701
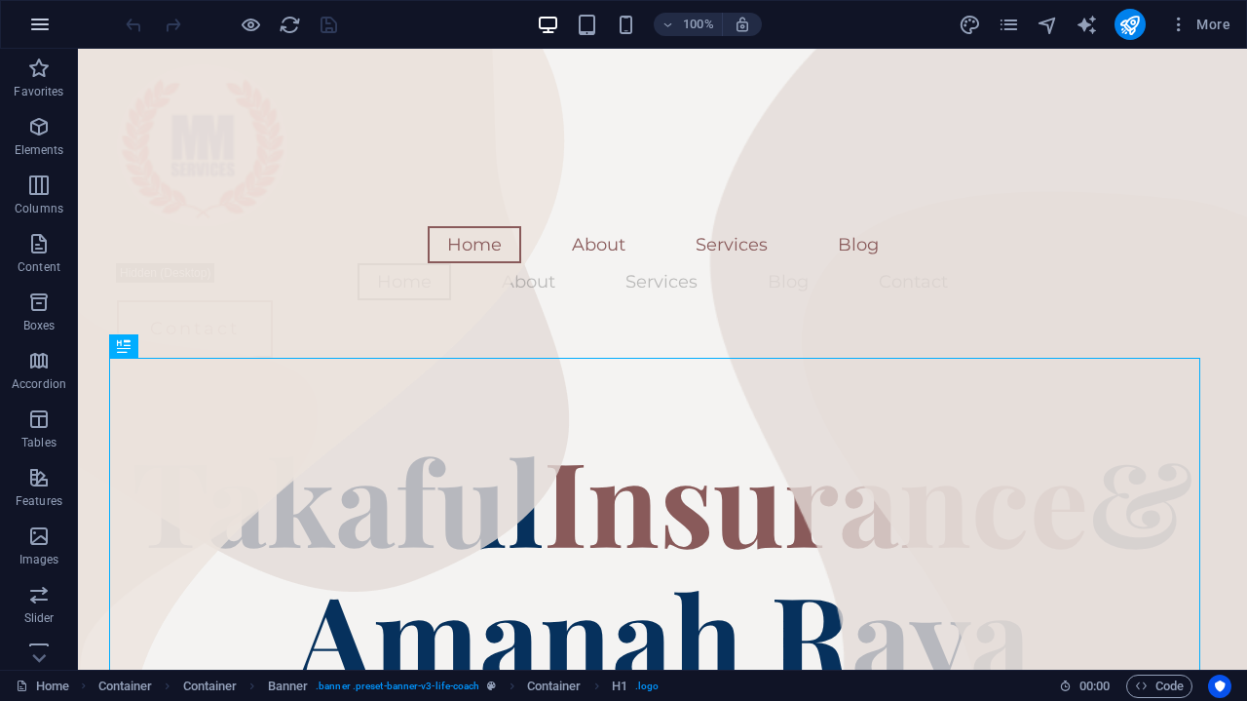
click at [45, 25] on icon "button" at bounding box center [39, 24] width 23 height 23
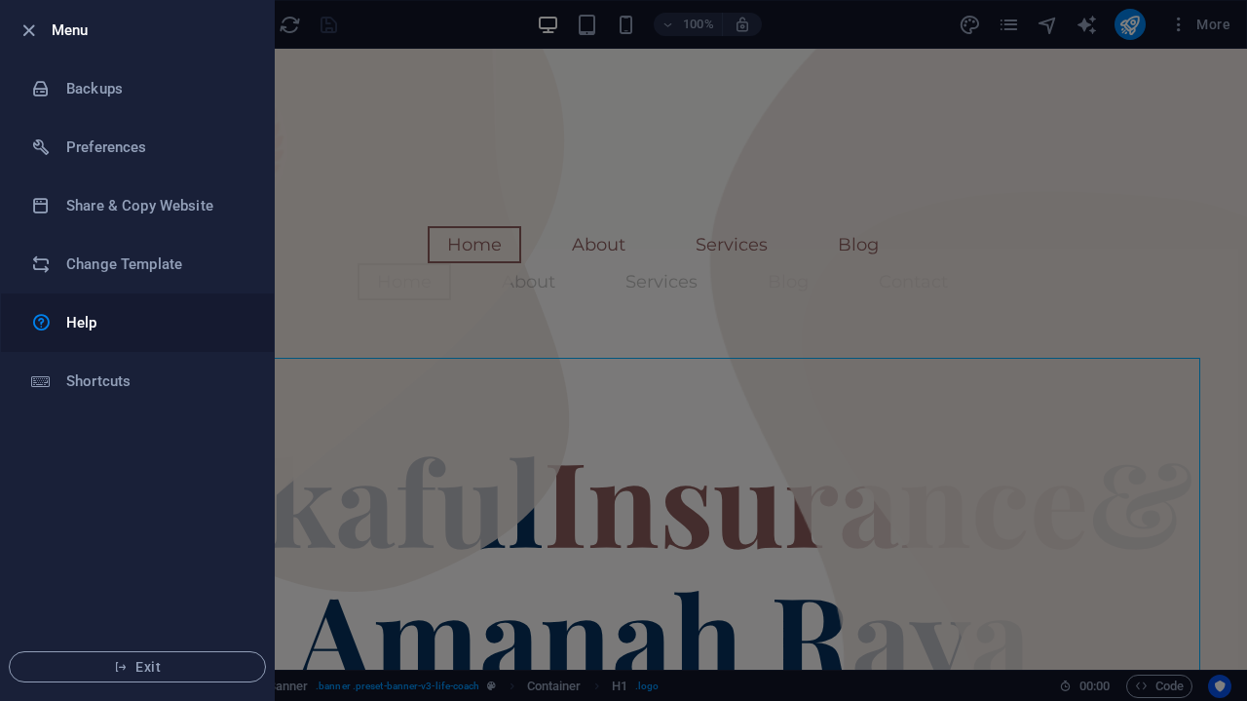
click at [80, 324] on h6 "Help" at bounding box center [156, 322] width 180 height 23
click at [32, 25] on icon "button" at bounding box center [29, 30] width 22 height 22
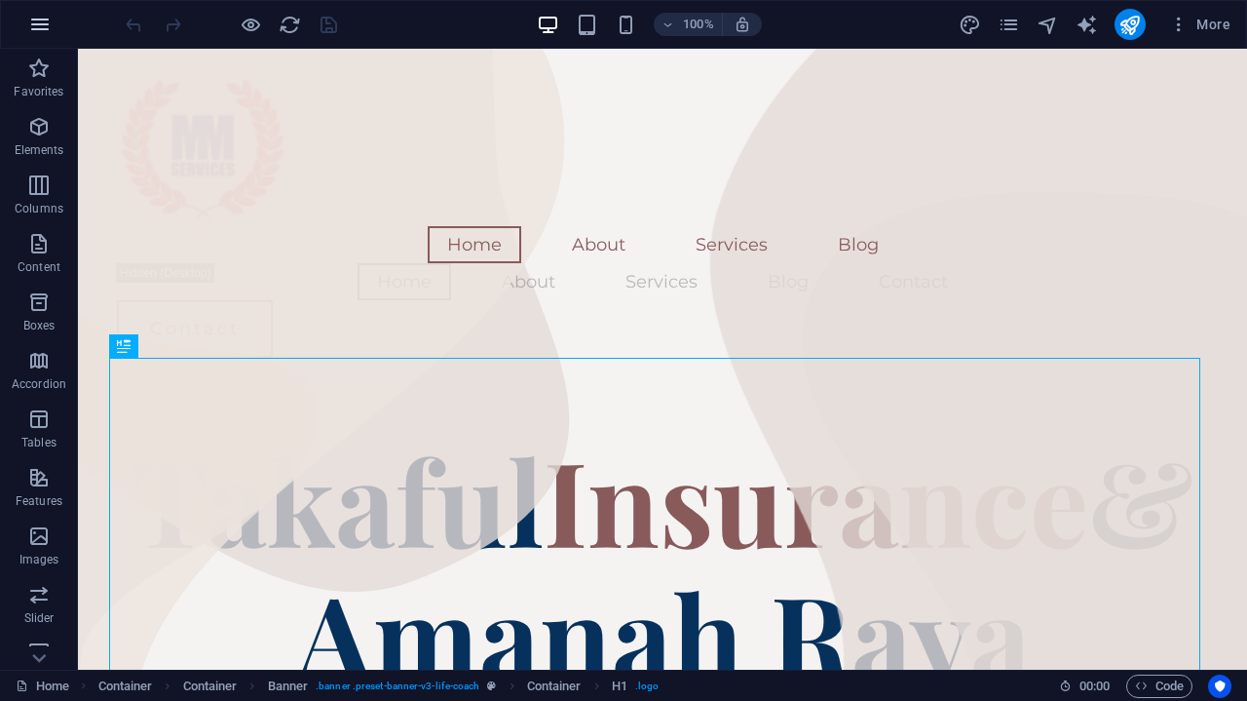
click at [33, 25] on icon "button" at bounding box center [39, 24] width 23 height 23
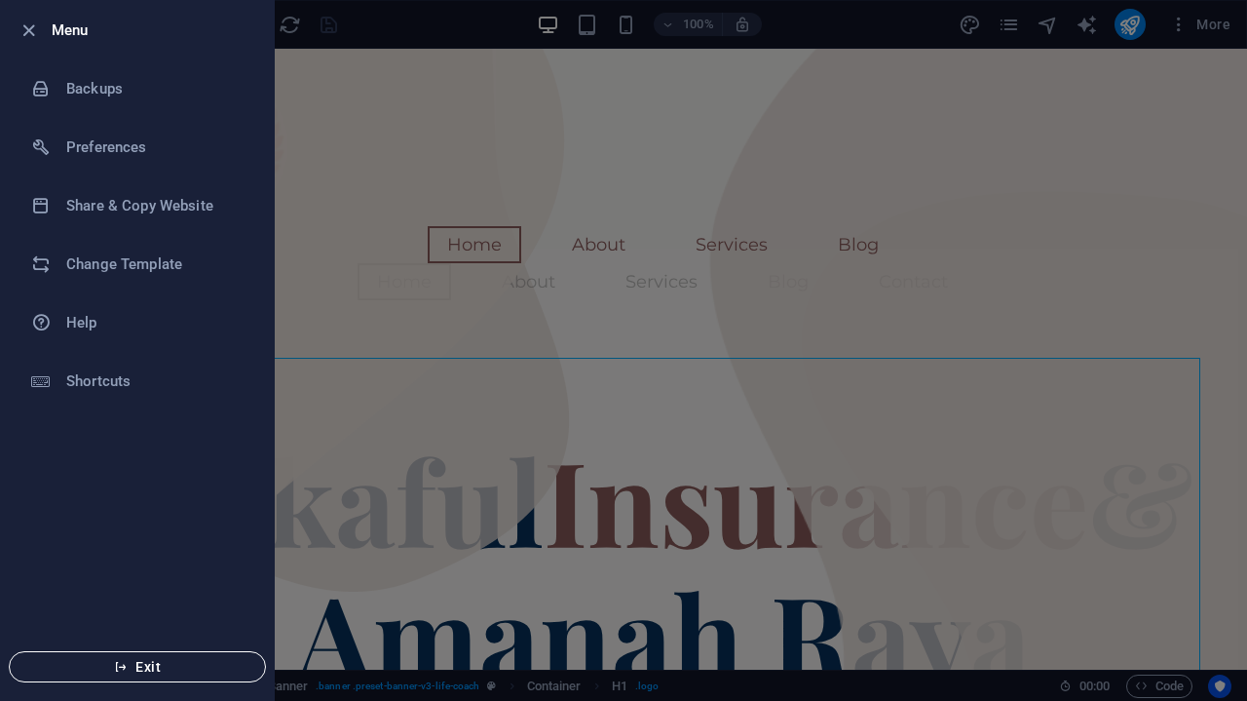
click at [157, 665] on span "Exit" at bounding box center [137, 667] width 224 height 16
